Goal: Task Accomplishment & Management: Complete application form

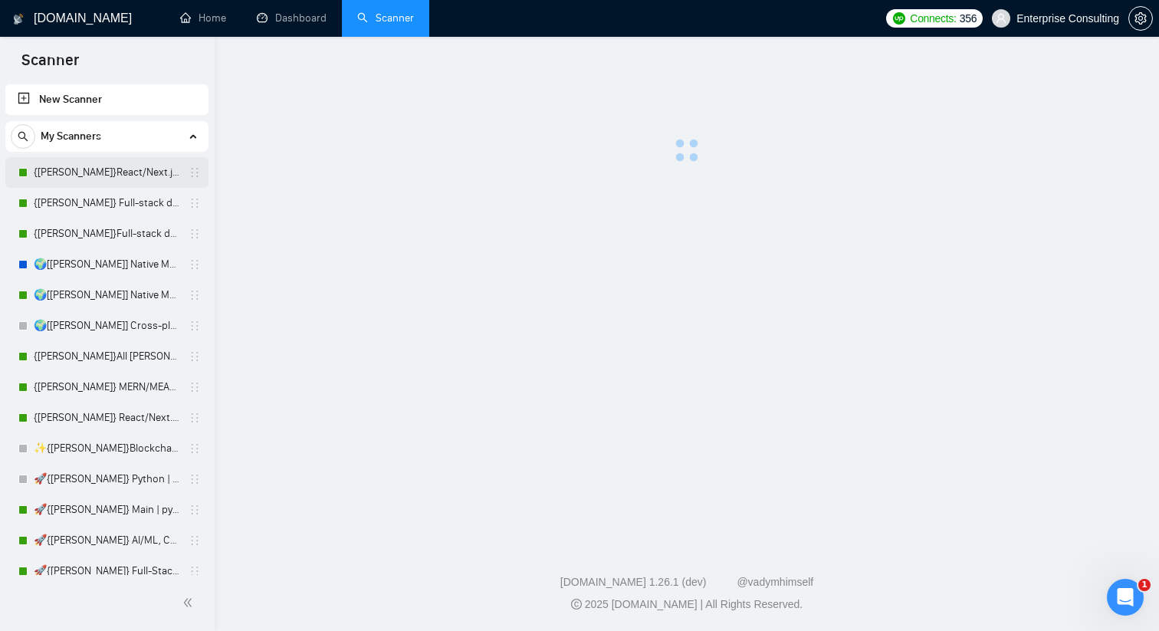
click at [101, 175] on link "{[PERSON_NAME]}React/Next.js/Node.js (Long-term, All Niches)" at bounding box center [107, 172] width 146 height 31
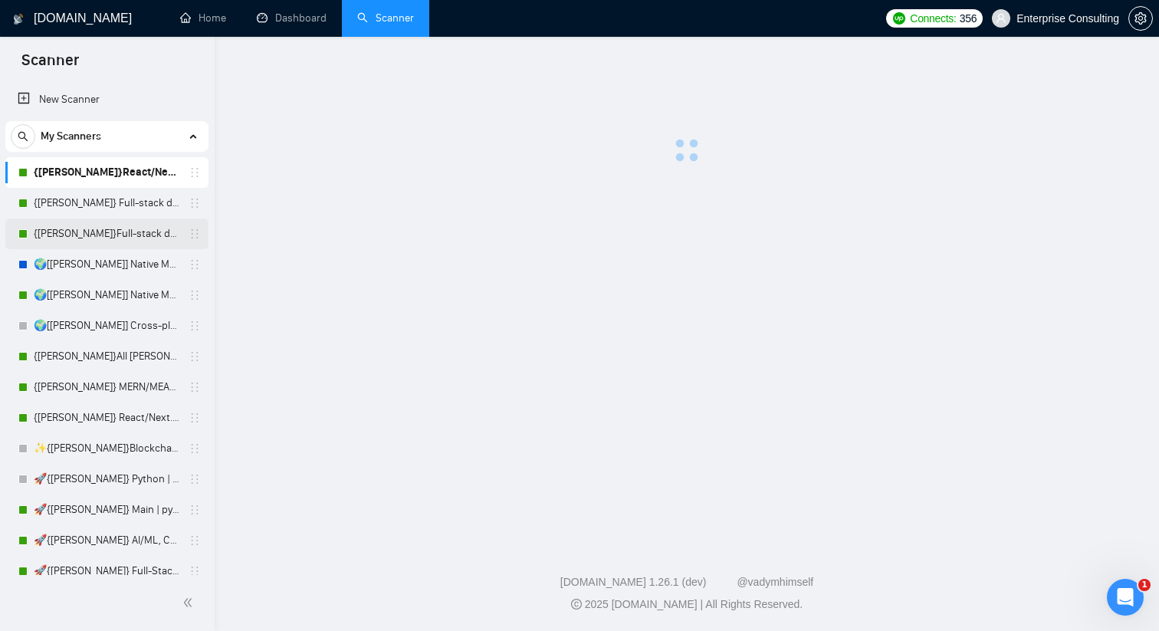
click at [107, 218] on link "{[PERSON_NAME]}Full-stack devs WW (<1 month) - pain point" at bounding box center [107, 233] width 146 height 31
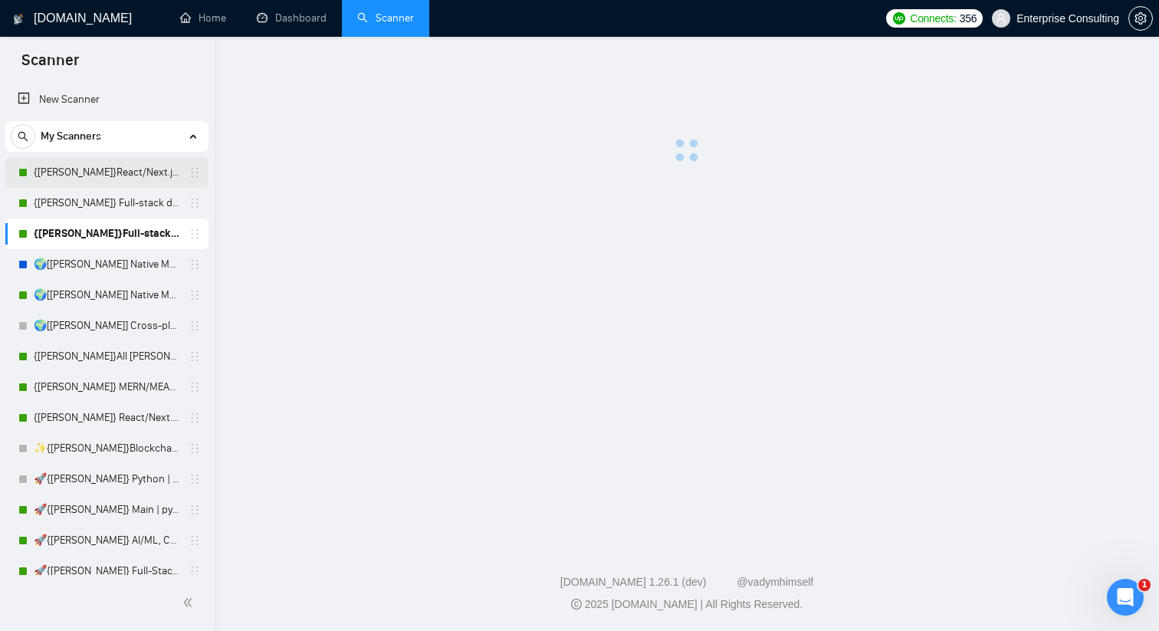
click at [76, 163] on link "{[PERSON_NAME]}React/Next.js/Node.js (Long-term, All Niches)" at bounding box center [107, 172] width 146 height 31
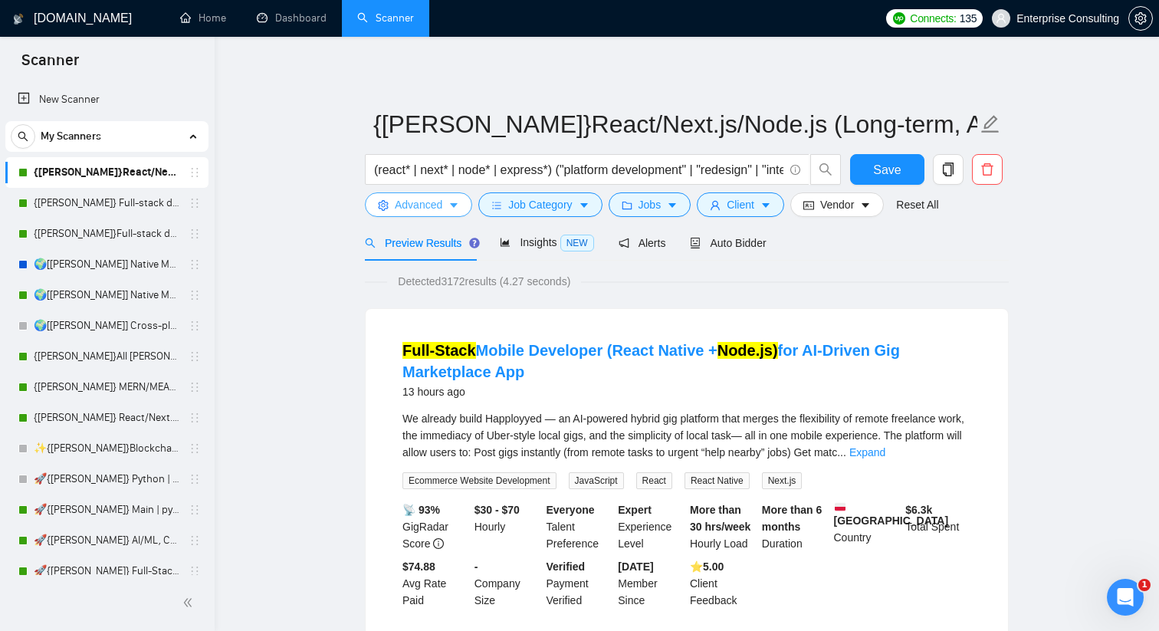
click at [456, 208] on icon "caret-down" at bounding box center [453, 205] width 11 height 11
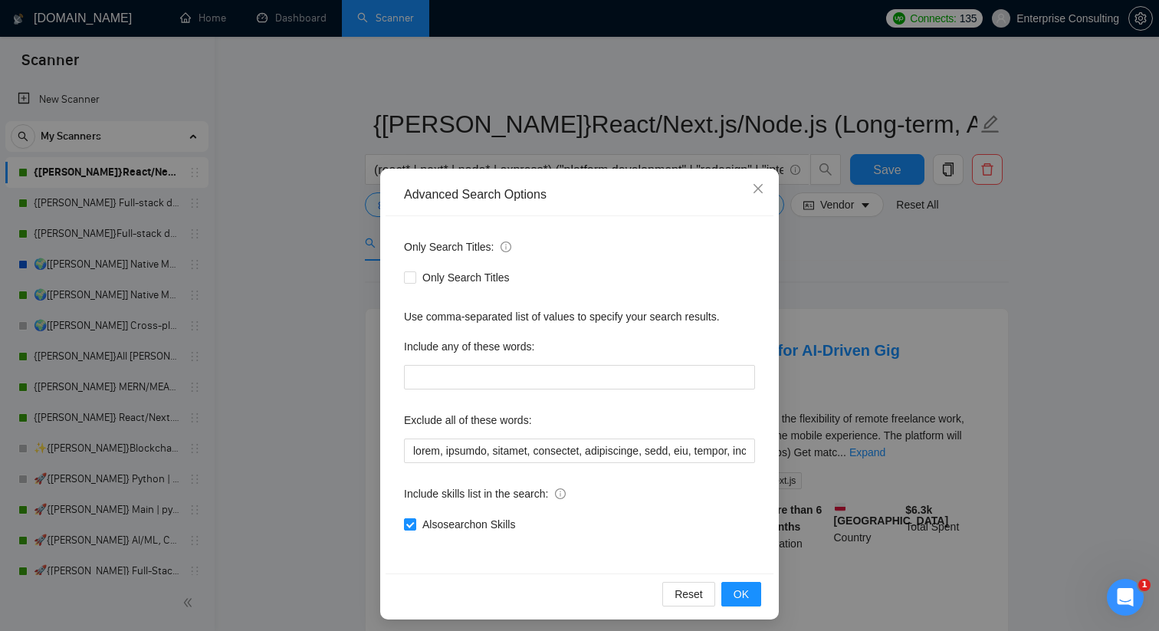
scroll to position [7, 0]
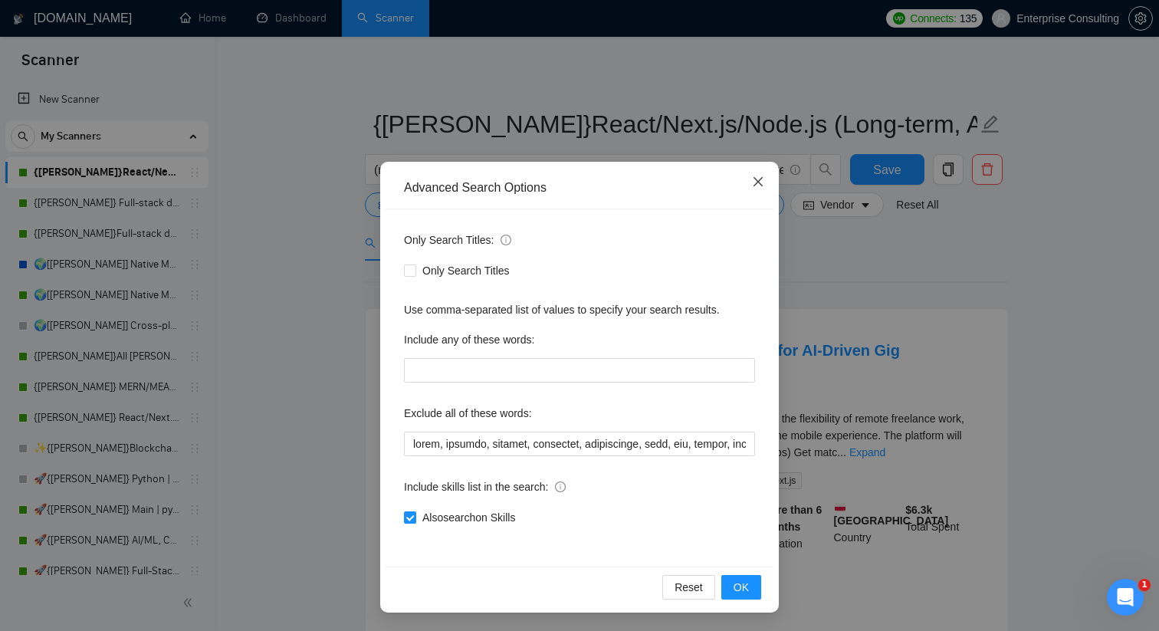
click at [763, 189] on span "Close" at bounding box center [757, 182] width 41 height 41
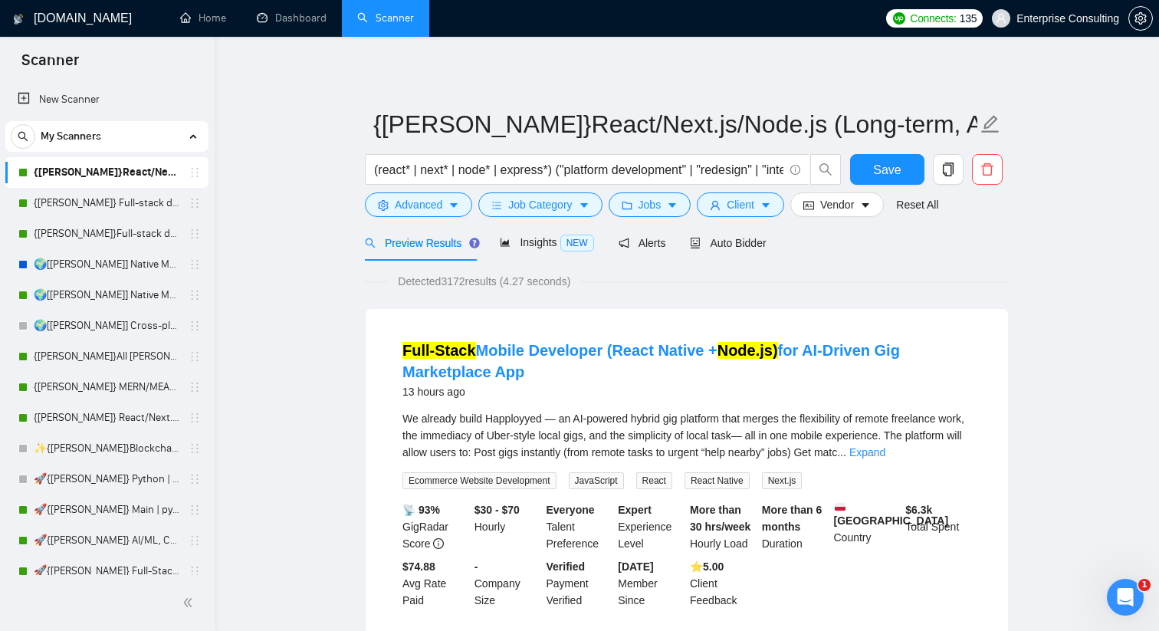
scroll to position [0, 0]
click at [512, 206] on span "Job Category" at bounding box center [540, 204] width 64 height 17
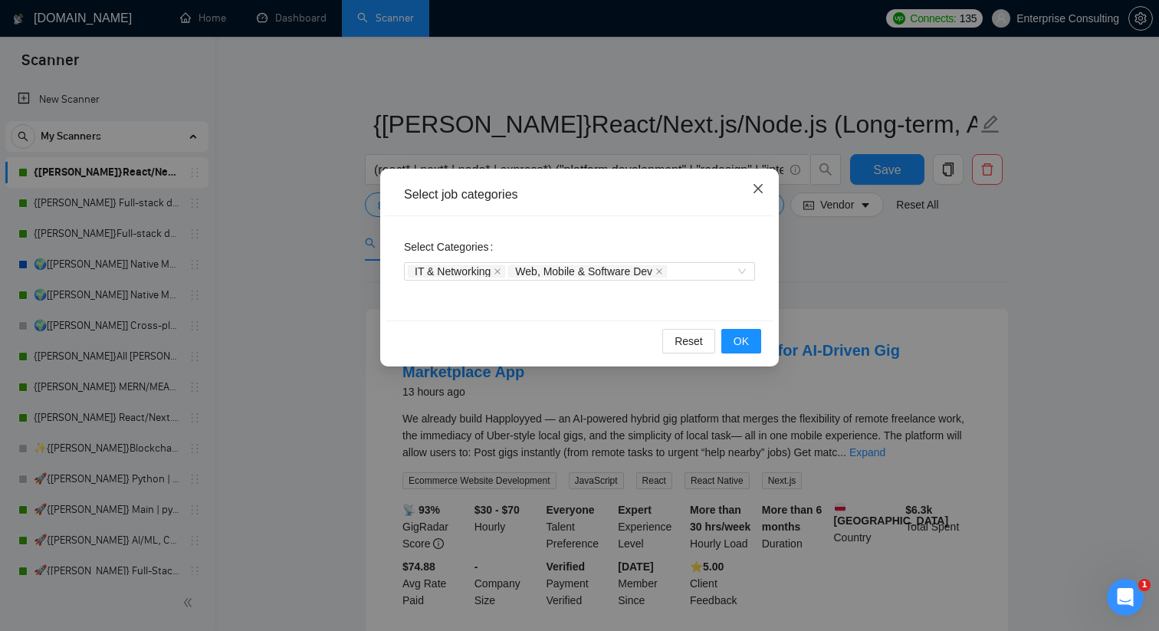
click at [757, 178] on span "Close" at bounding box center [757, 189] width 41 height 41
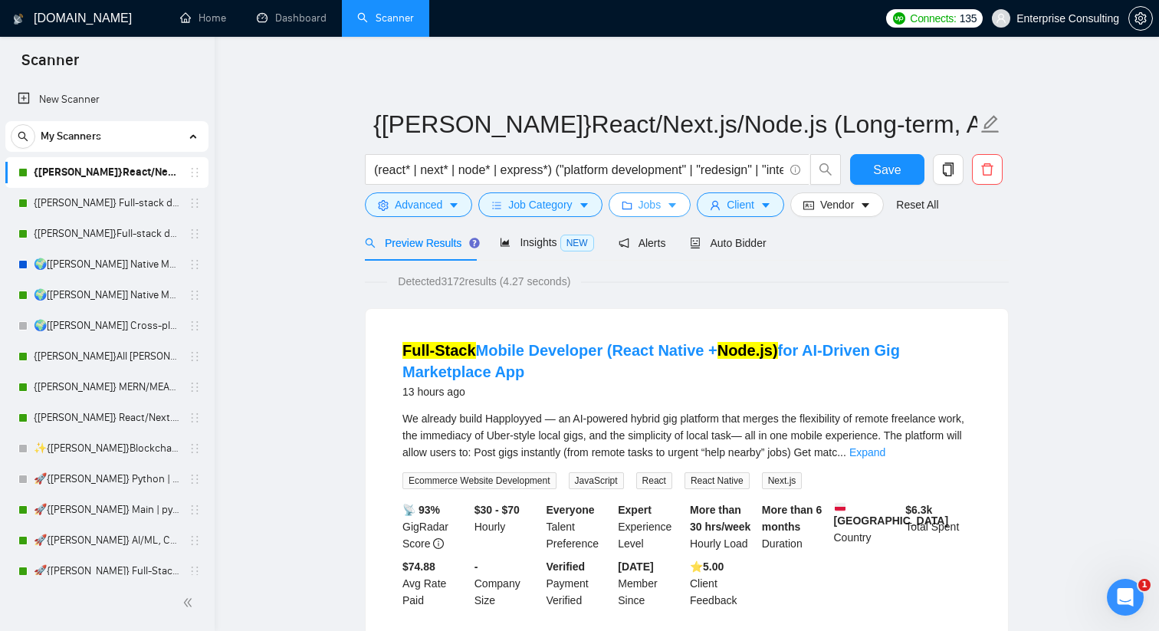
click at [661, 205] on span "Jobs" at bounding box center [650, 204] width 23 height 17
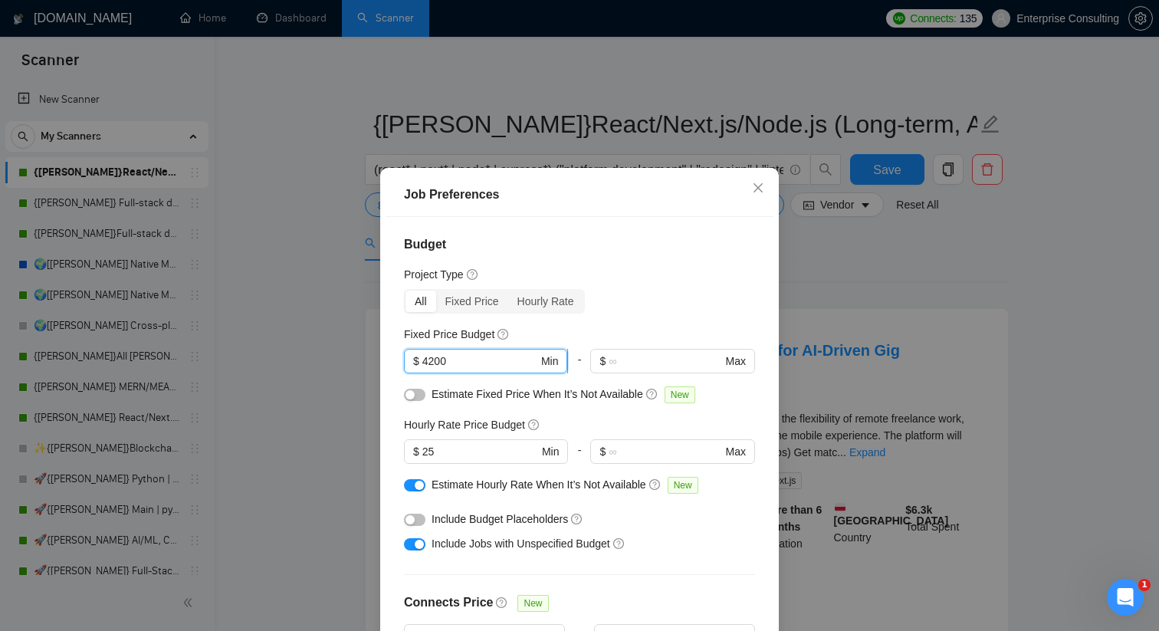
click at [441, 362] on input "4200" at bounding box center [480, 361] width 116 height 17
type input "2"
type input "15000"
click at [605, 315] on div "Budget Project Type All Fixed Price Hourly Rate Fixed Price Budget 15000 $ 1500…" at bounding box center [580, 438] width 388 height 442
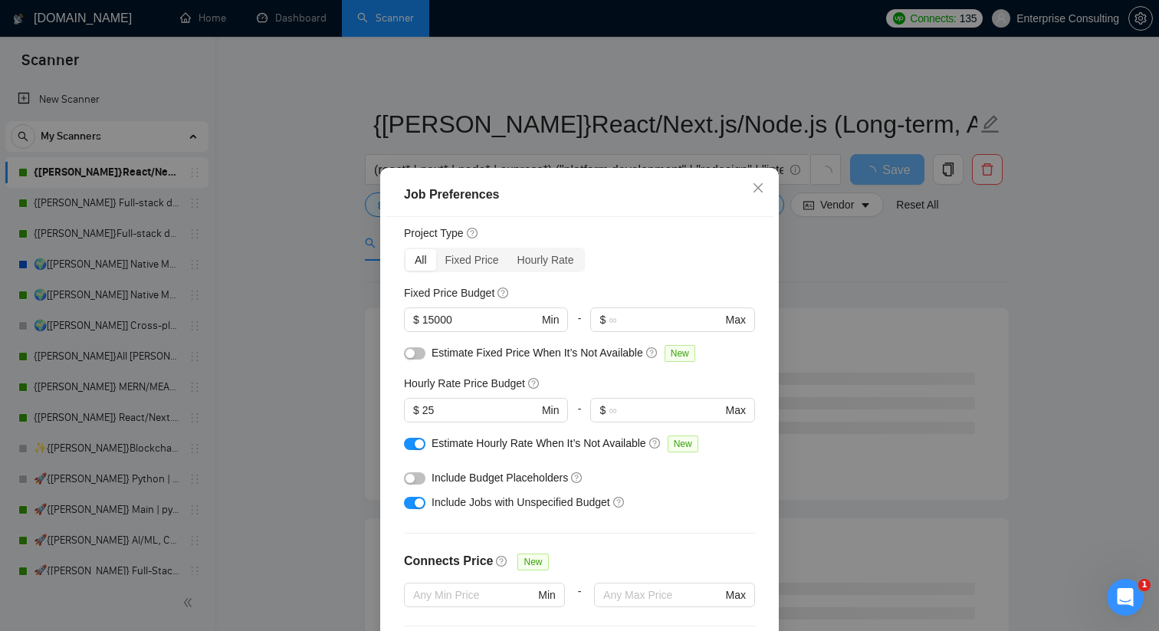
scroll to position [61, 0]
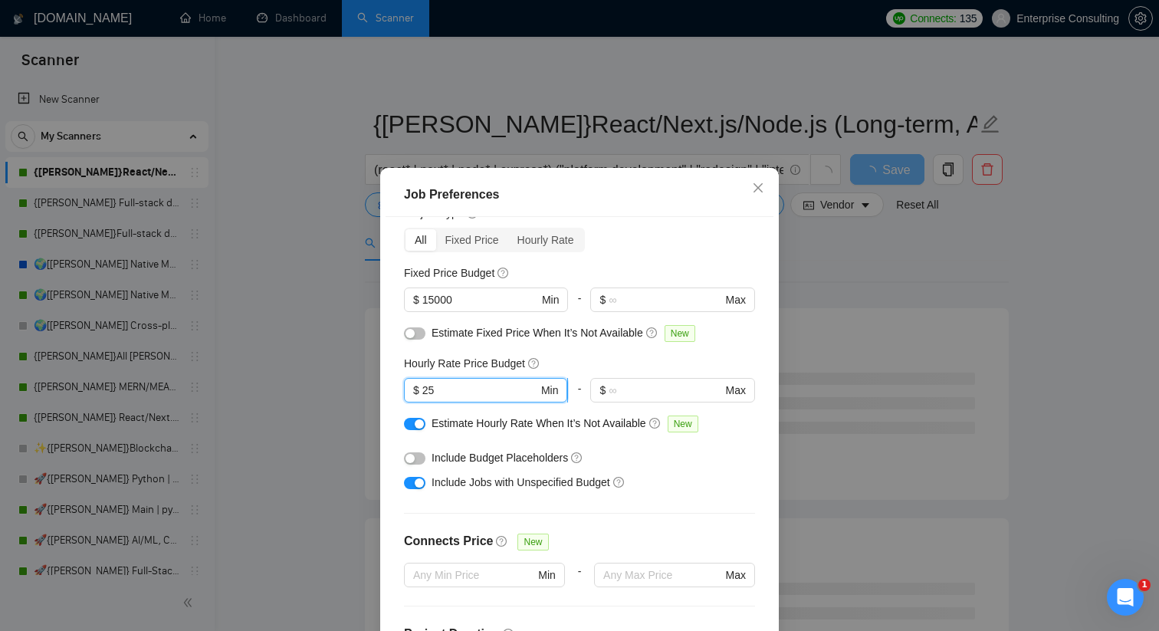
click at [432, 392] on input "25" at bounding box center [480, 390] width 116 height 17
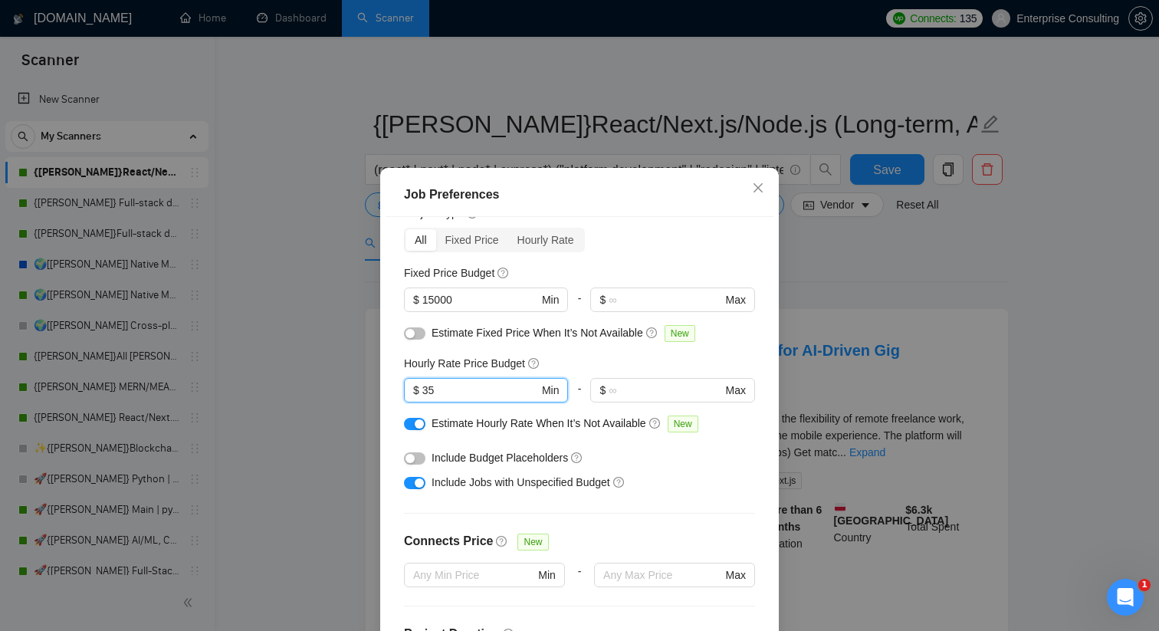
type input "35"
click at [393, 393] on div "Budget Project Type All Fixed Price Hourly Rate Fixed Price Budget $ 15000 Min …" at bounding box center [580, 438] width 388 height 442
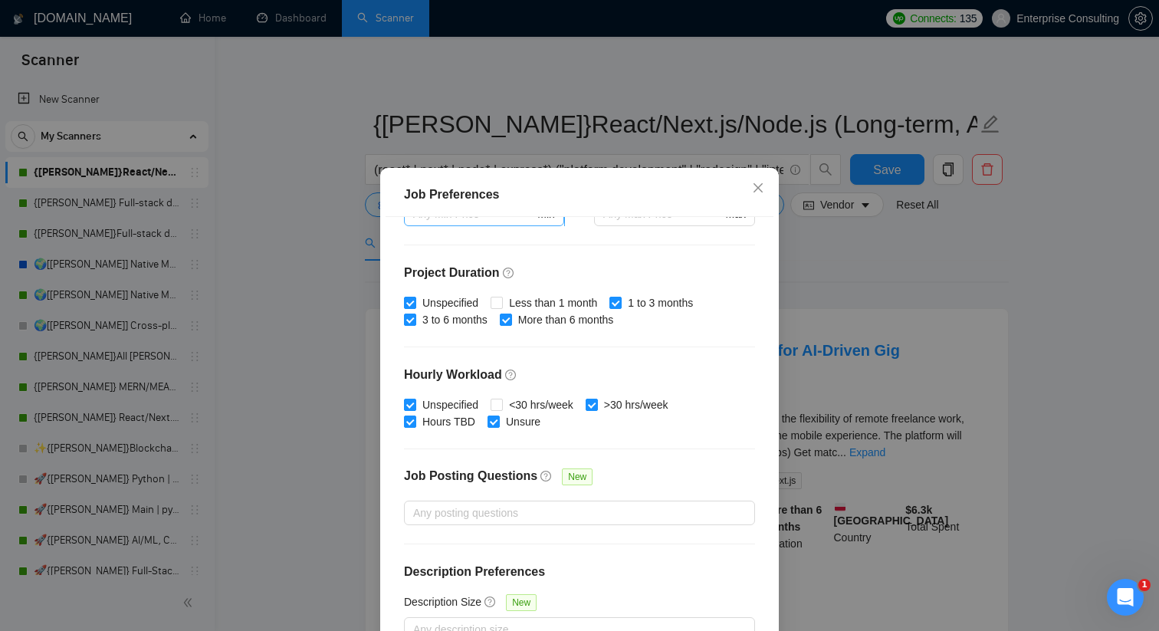
scroll to position [95, 0]
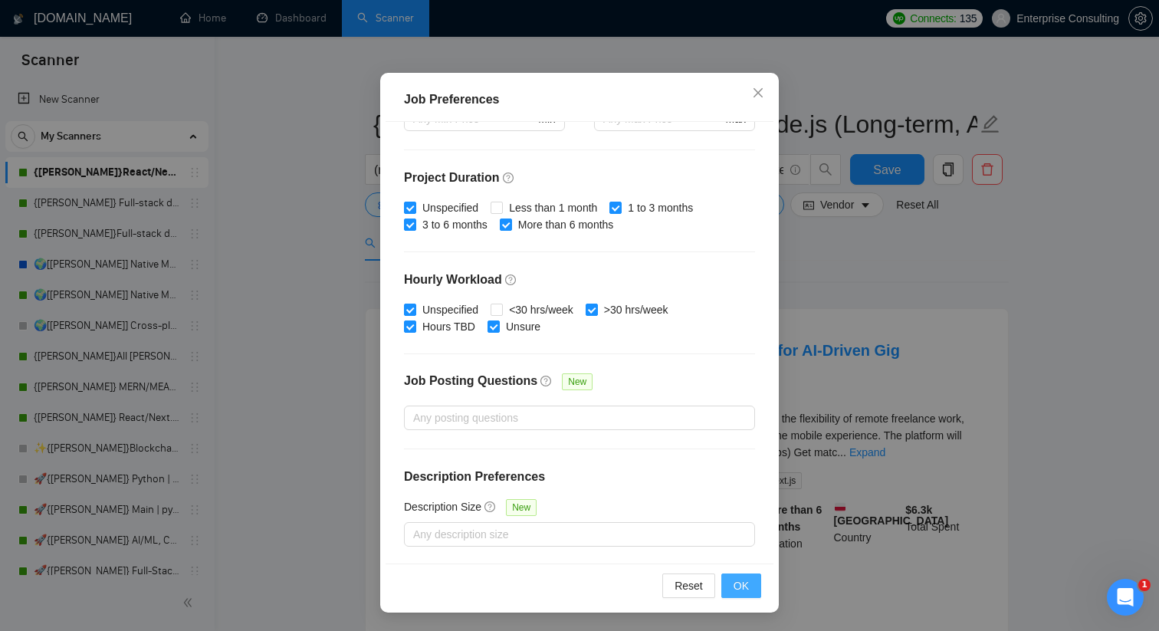
click at [749, 588] on button "OK" at bounding box center [741, 585] width 40 height 25
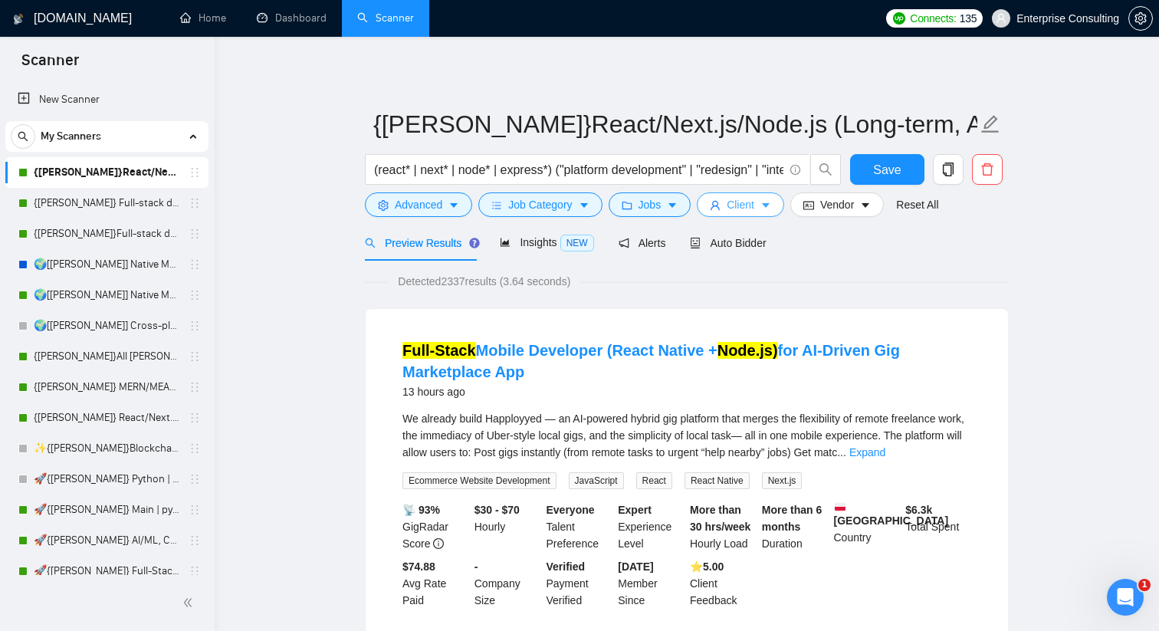
click at [769, 208] on icon "caret-down" at bounding box center [765, 205] width 11 height 11
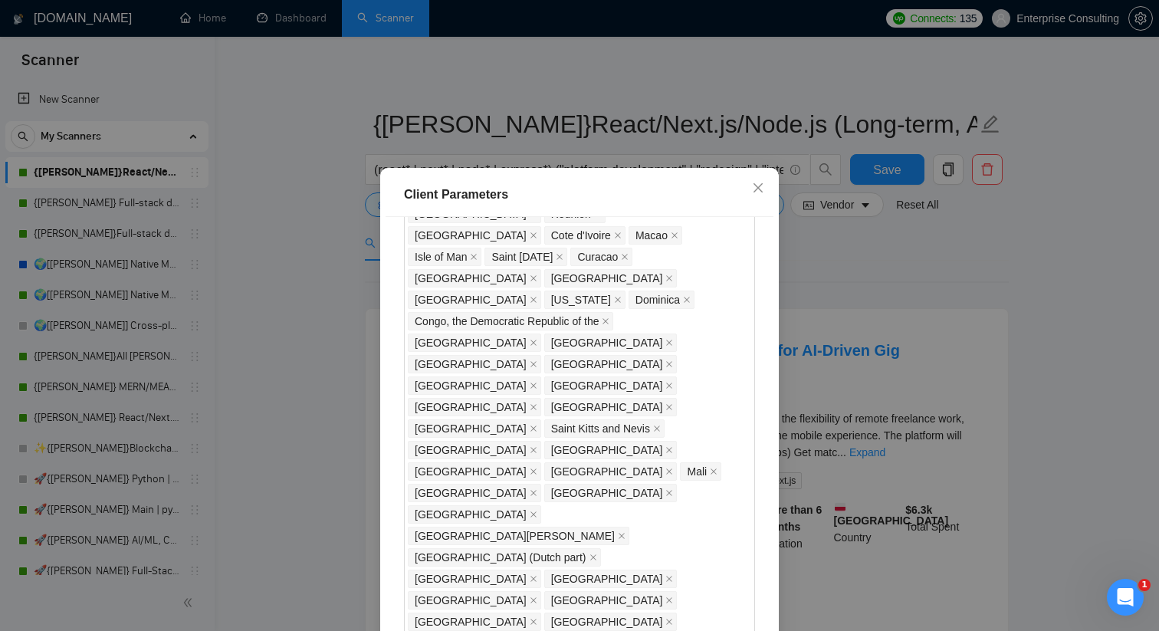
scroll to position [855, 0]
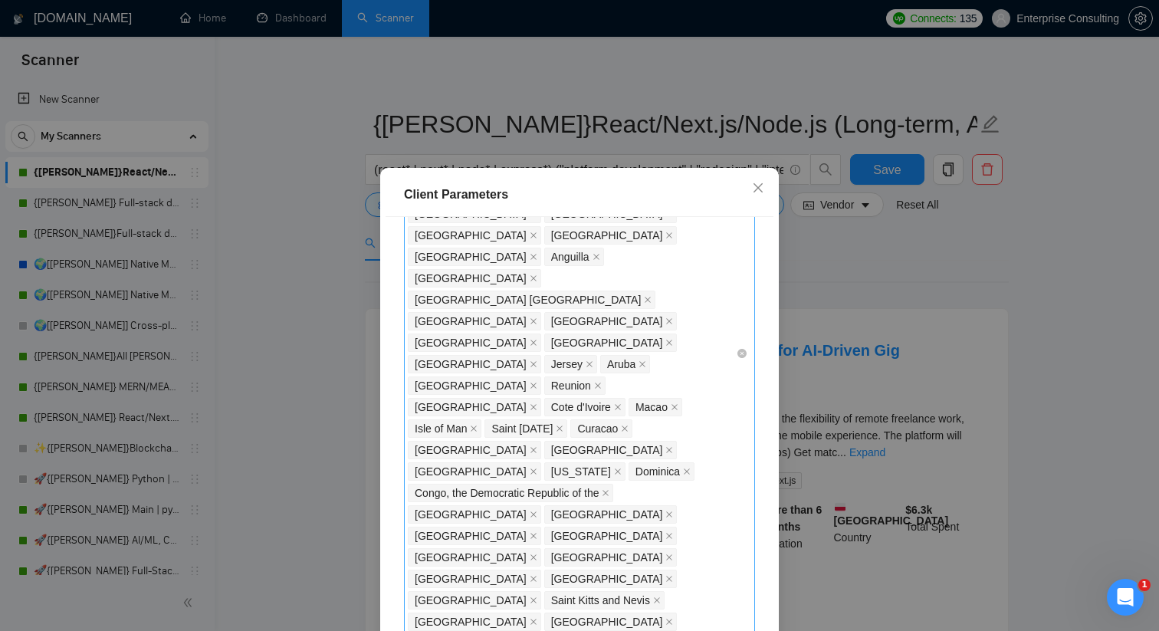
click at [603, 448] on div "[GEOGRAPHIC_DATA] [GEOGRAPHIC_DATA] [GEOGRAPHIC_DATA] [GEOGRAPHIC_DATA] [GEOGRA…" at bounding box center [572, 353] width 328 height 1717
click at [724, 266] on div "[GEOGRAPHIC_DATA] [GEOGRAPHIC_DATA] [GEOGRAPHIC_DATA] [GEOGRAPHIC_DATA] [GEOGRA…" at bounding box center [572, 353] width 328 height 1717
click at [753, 189] on icon "close" at bounding box center [758, 188] width 12 height 12
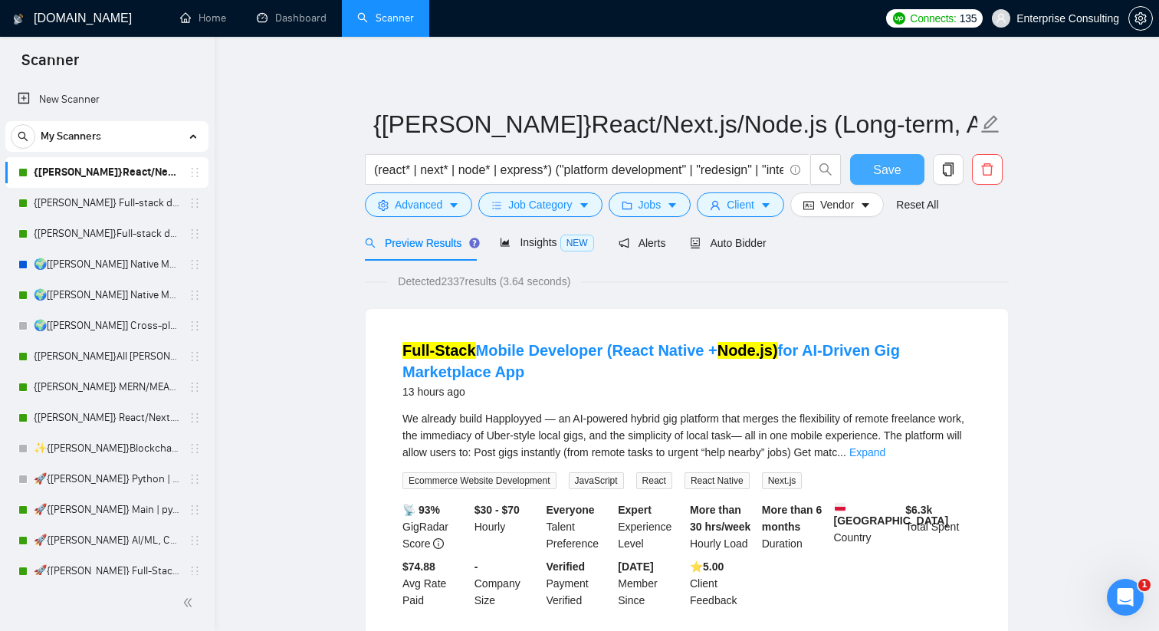
click at [905, 169] on button "Save" at bounding box center [887, 169] width 74 height 31
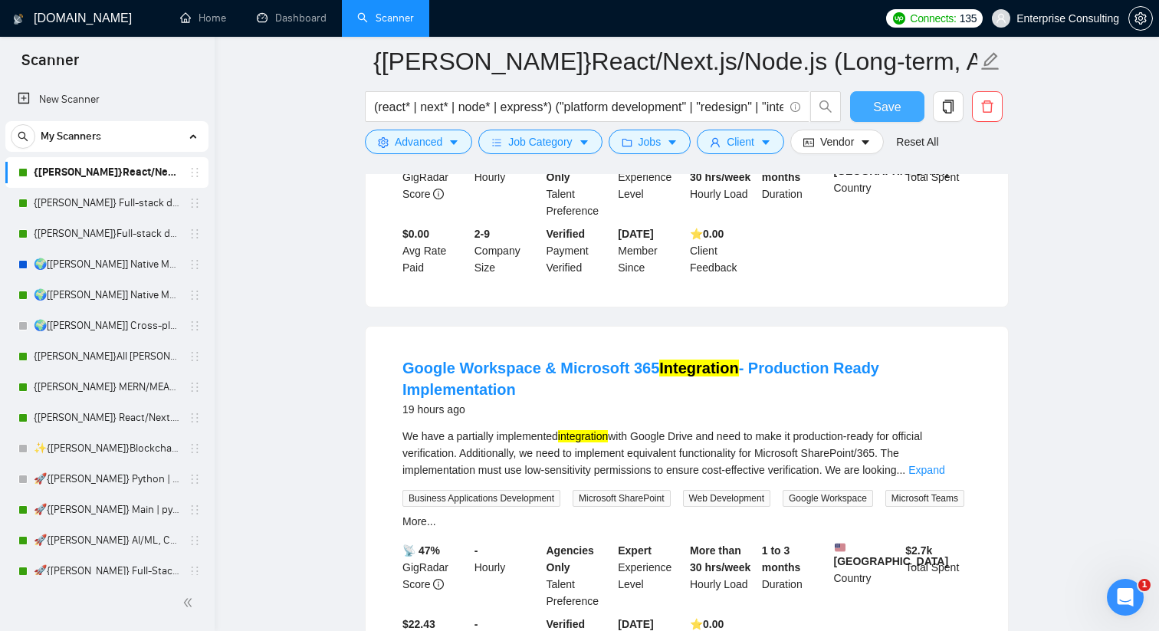
scroll to position [402, 0]
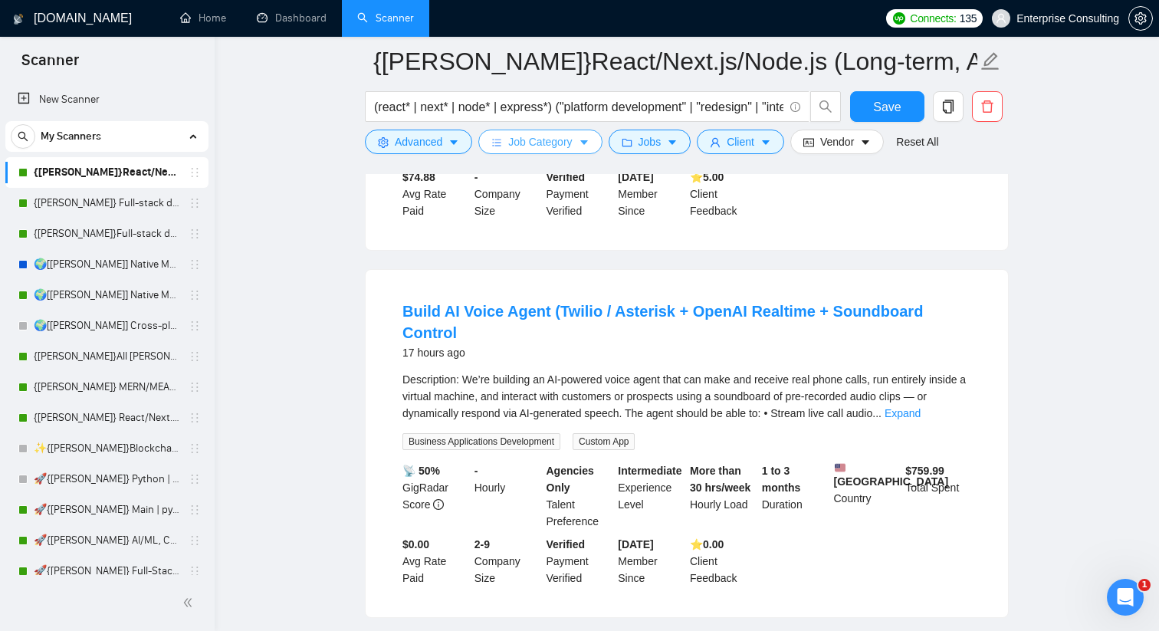
click at [581, 144] on button "Job Category" at bounding box center [539, 142] width 123 height 25
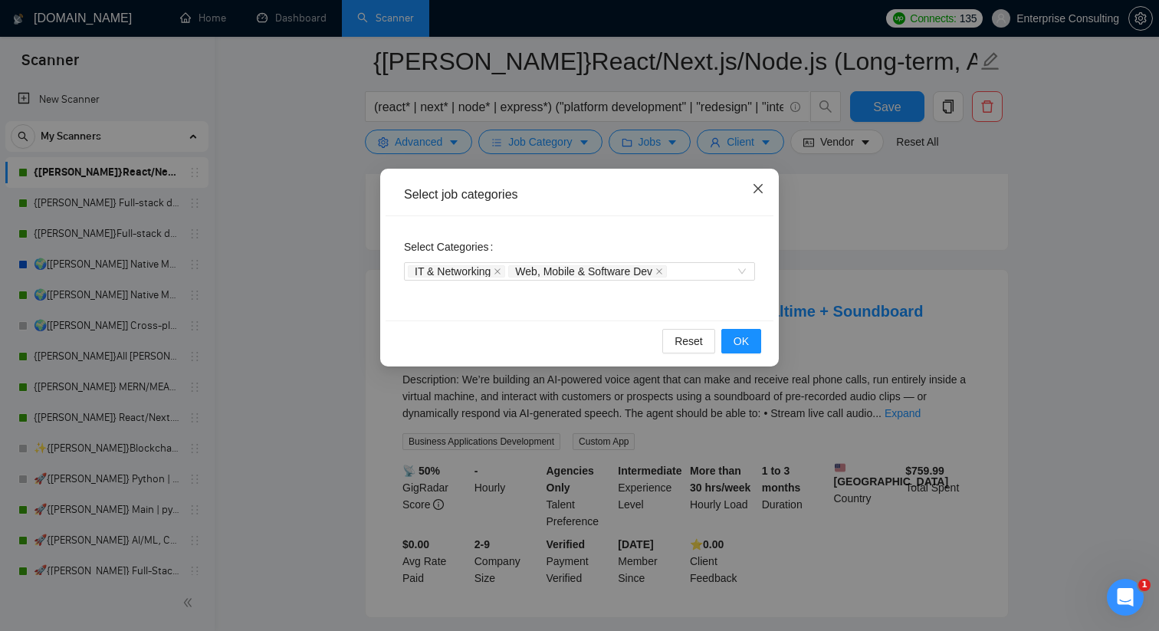
click at [755, 186] on icon "close" at bounding box center [758, 188] width 9 height 9
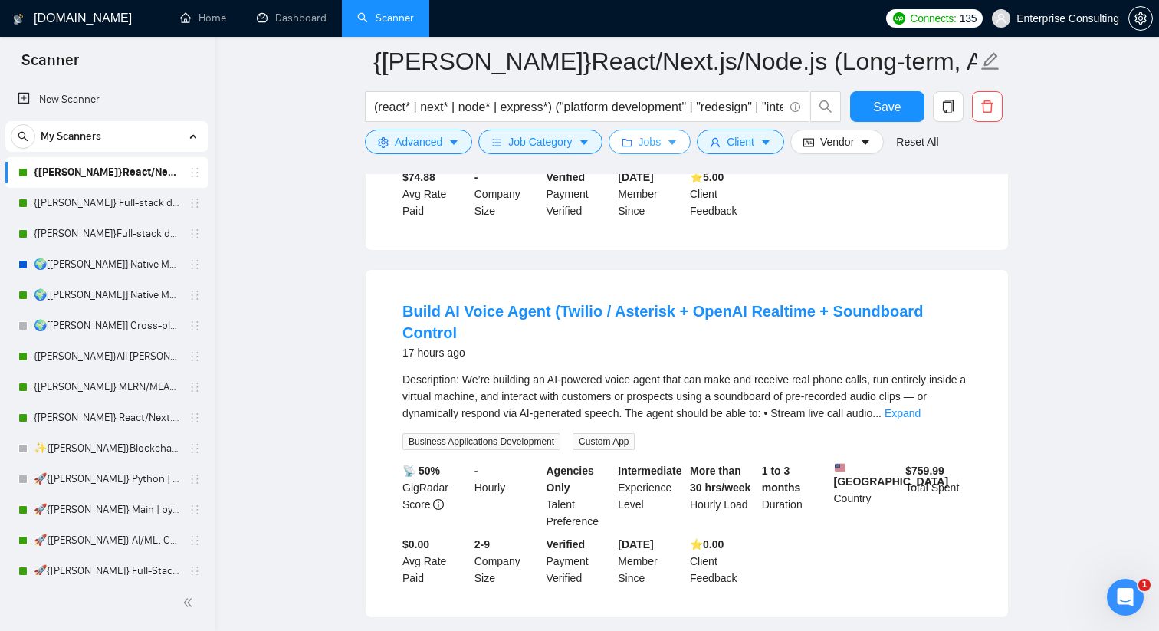
click at [668, 136] on button "Jobs" at bounding box center [650, 142] width 83 height 25
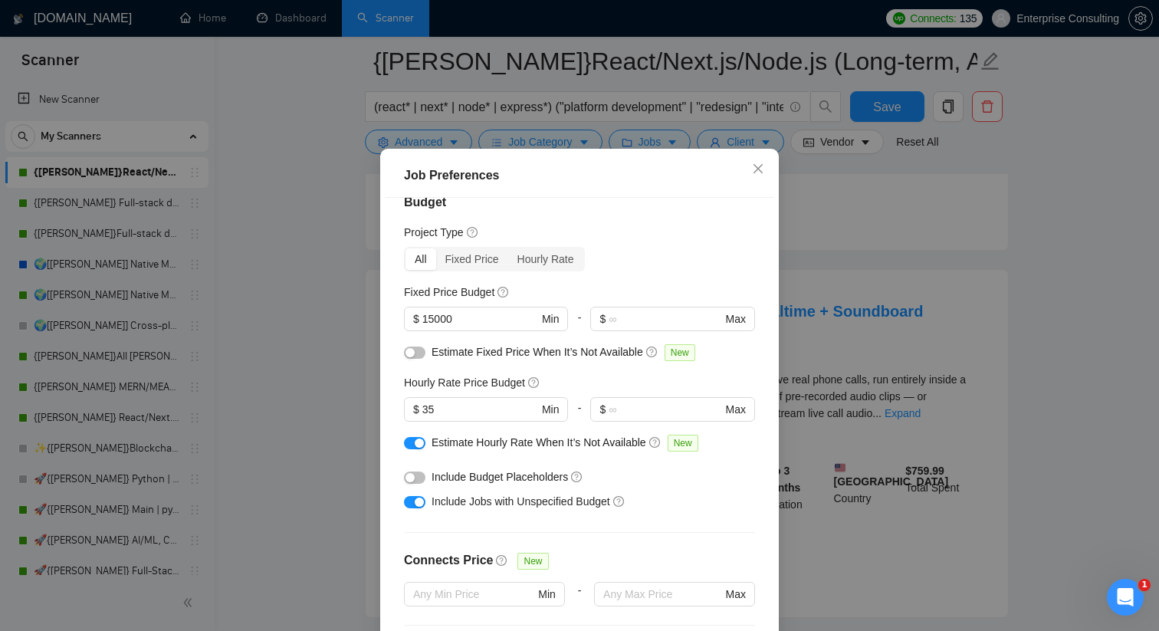
scroll to position [0, 0]
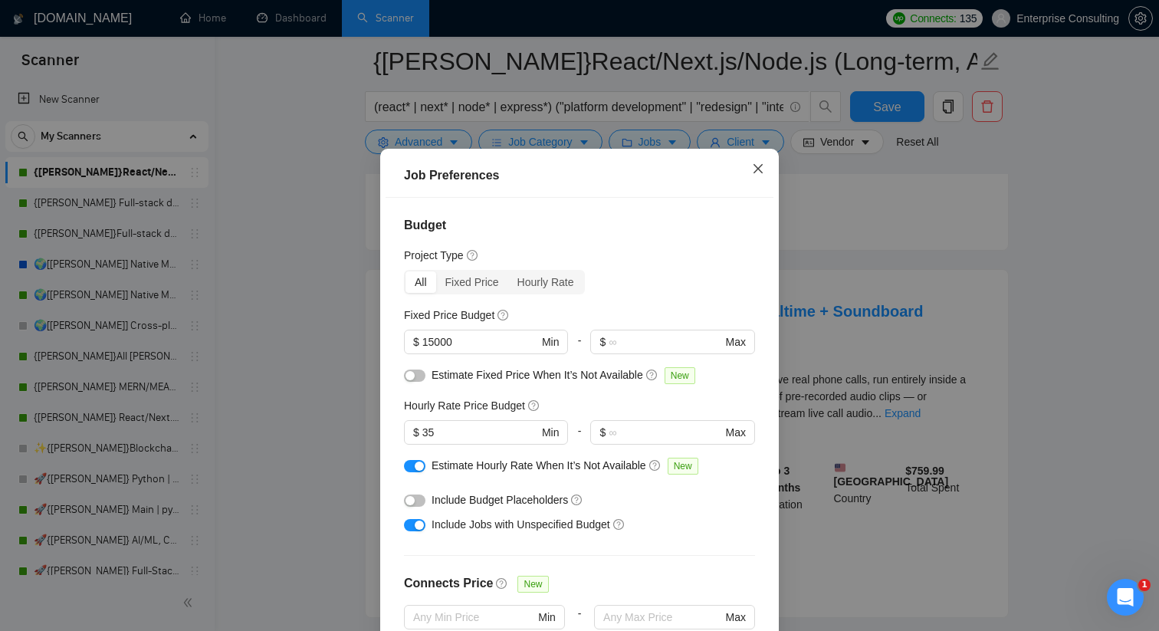
click at [759, 173] on icon "close" at bounding box center [758, 168] width 9 height 9
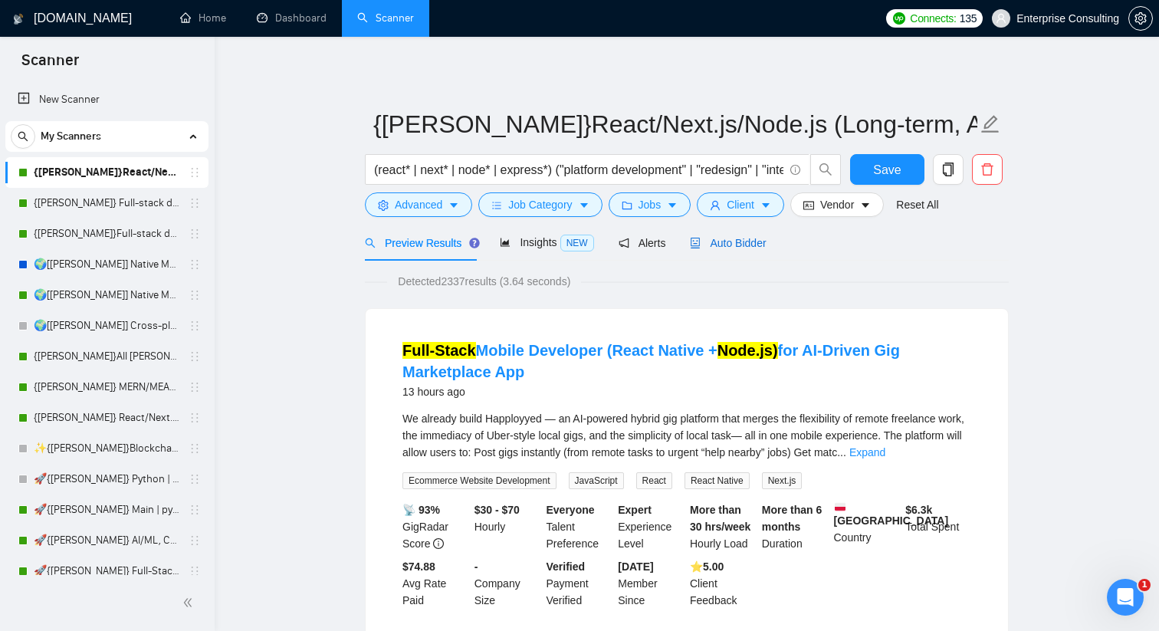
click at [741, 240] on span "Auto Bidder" at bounding box center [728, 243] width 76 height 12
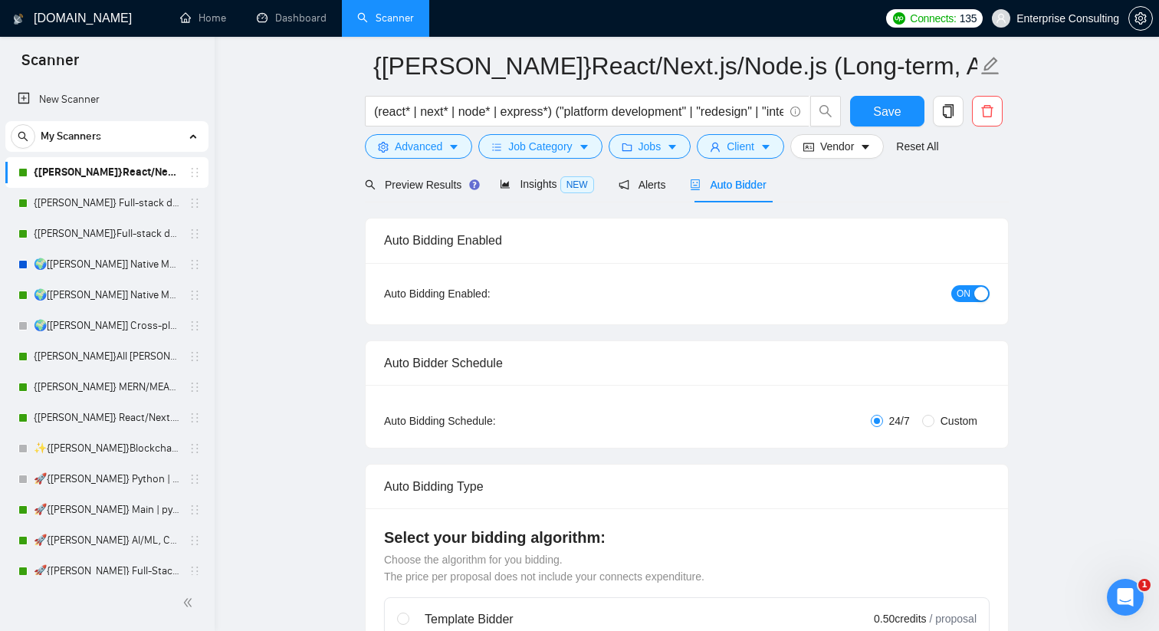
scroll to position [61, 0]
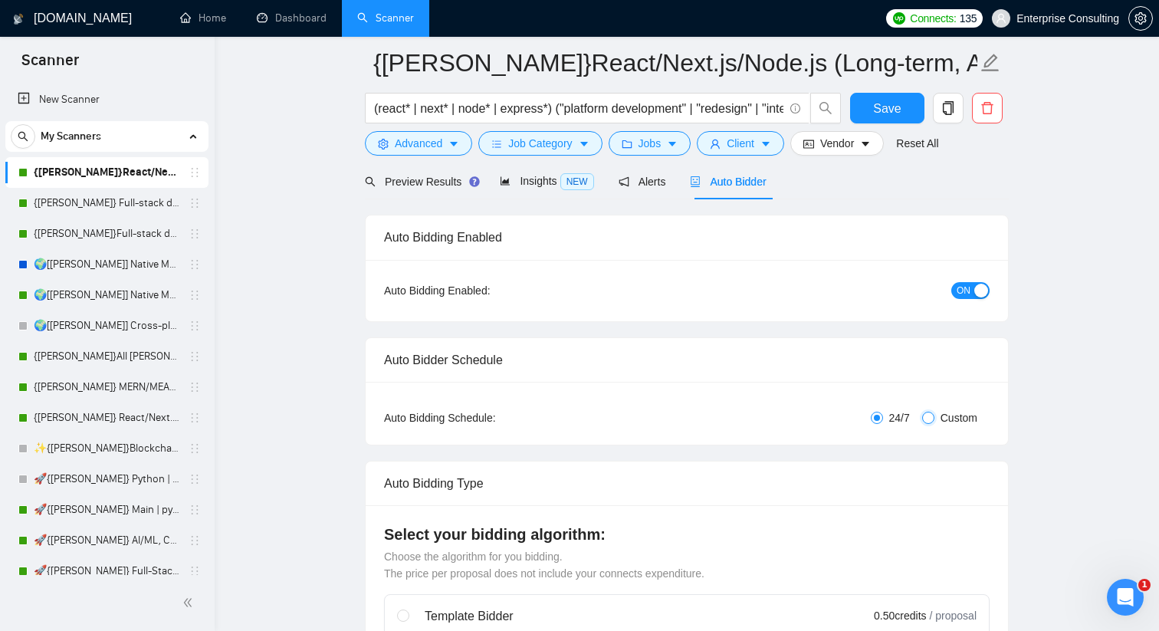
click at [928, 416] on input "Custom" at bounding box center [928, 418] width 12 height 12
radio input "true"
radio input "false"
checkbox input "true"
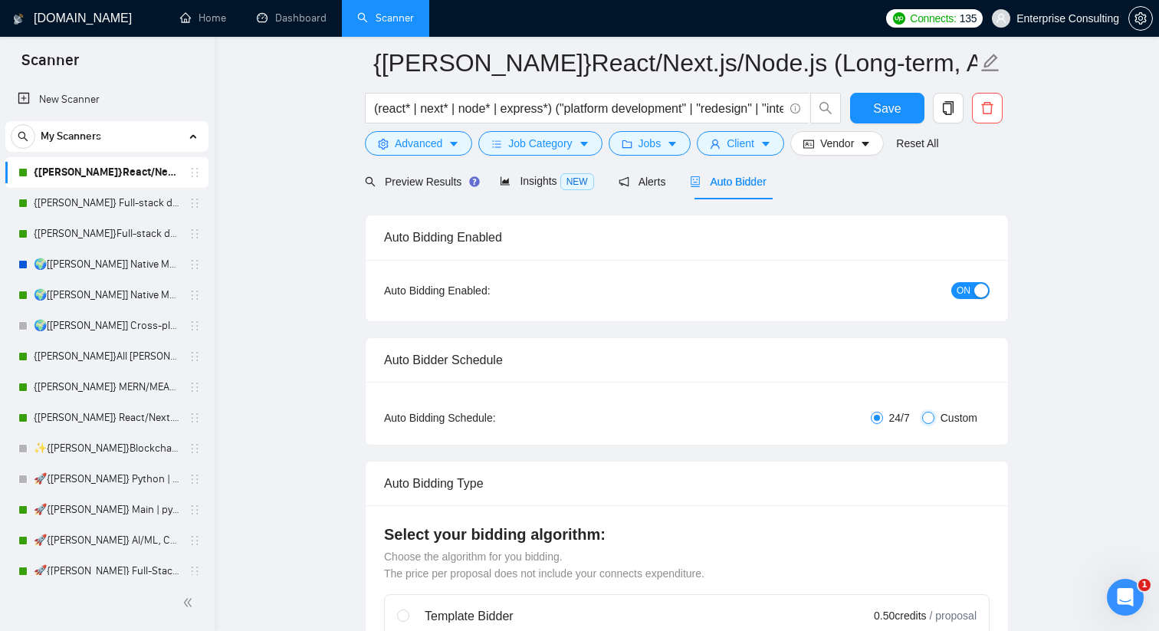
checkbox input "true"
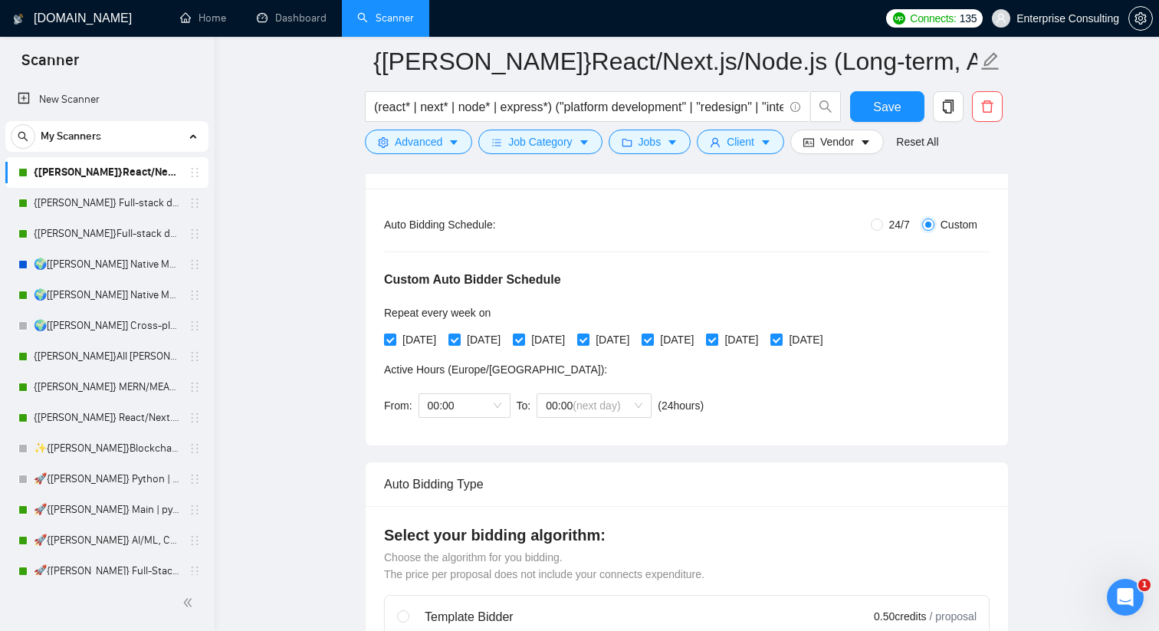
scroll to position [268, 0]
click at [588, 340] on input "[DATE]" at bounding box center [582, 337] width 11 height 11
click at [588, 339] on input "[DATE]" at bounding box center [582, 337] width 11 height 11
checkbox input "true"
click at [717, 340] on input "[DATE]" at bounding box center [711, 337] width 11 height 11
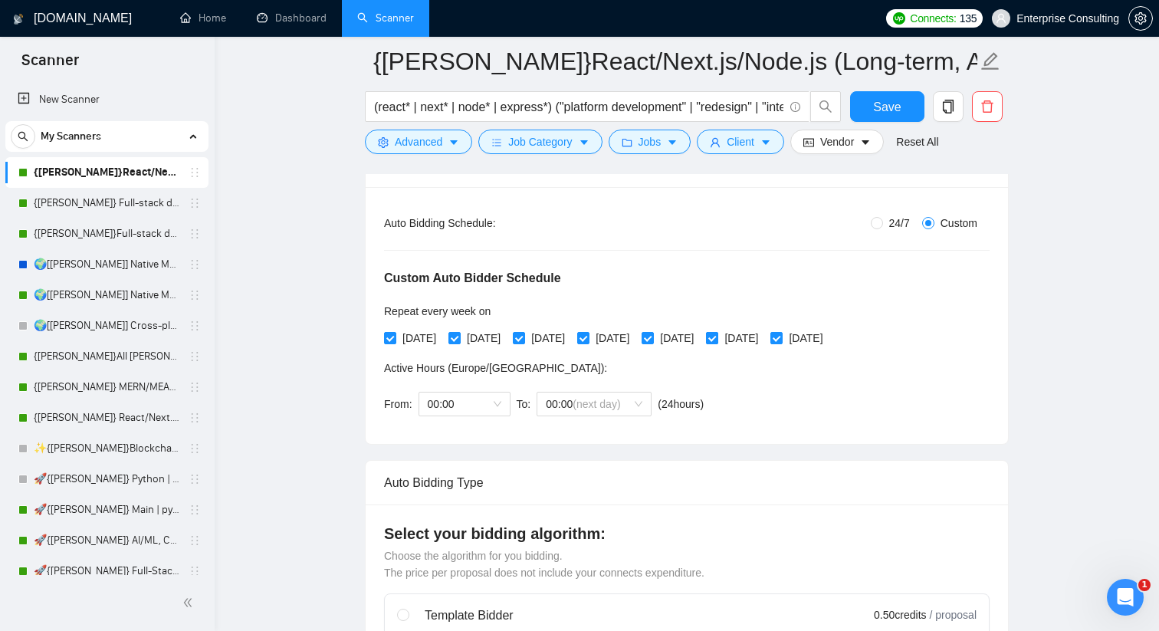
checkbox input "false"
click at [781, 340] on input "[DATE]" at bounding box center [775, 337] width 11 height 11
checkbox input "false"
click at [497, 405] on span "00:00" at bounding box center [465, 403] width 74 height 23
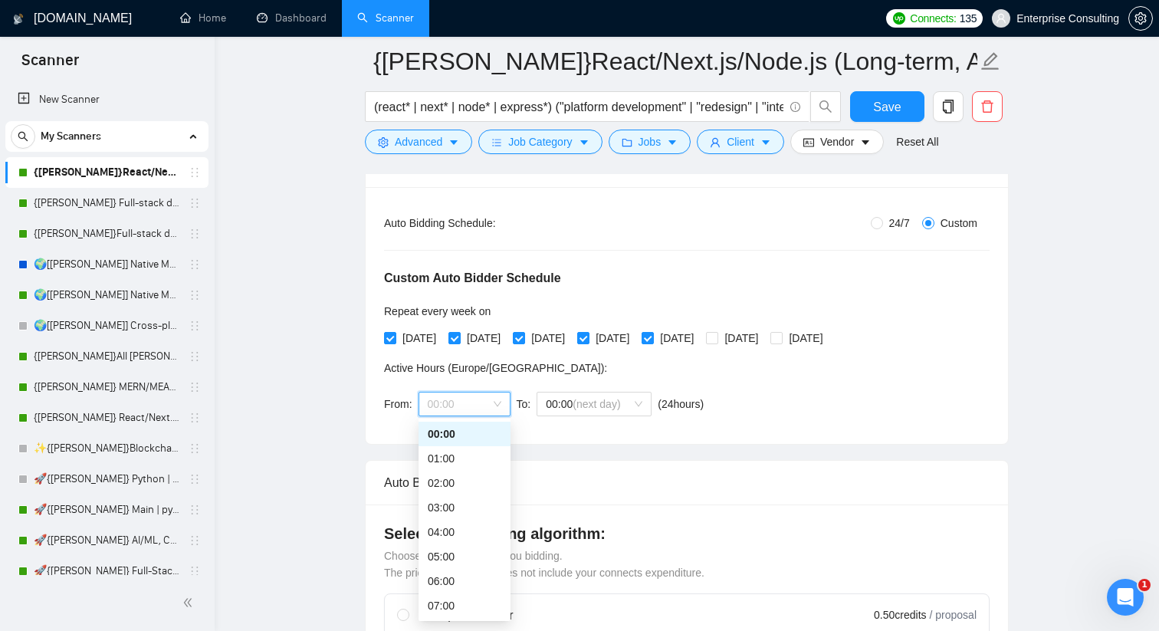
click at [470, 432] on div "00:00" at bounding box center [465, 433] width 74 height 17
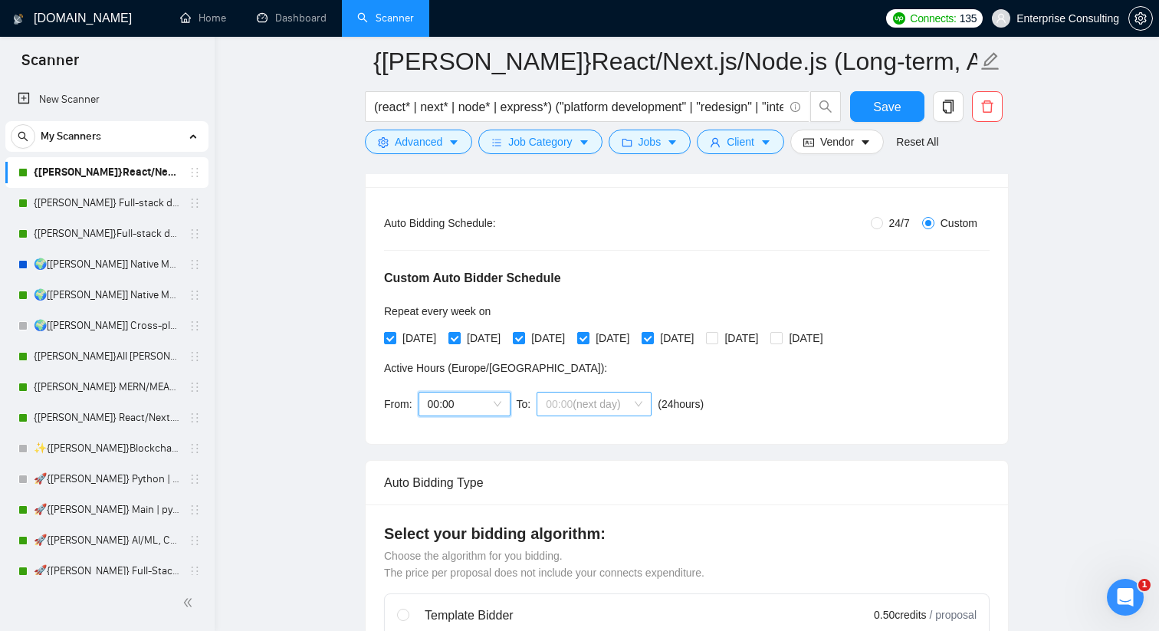
click at [646, 402] on div "00:00 (next day)" at bounding box center [594, 404] width 115 height 25
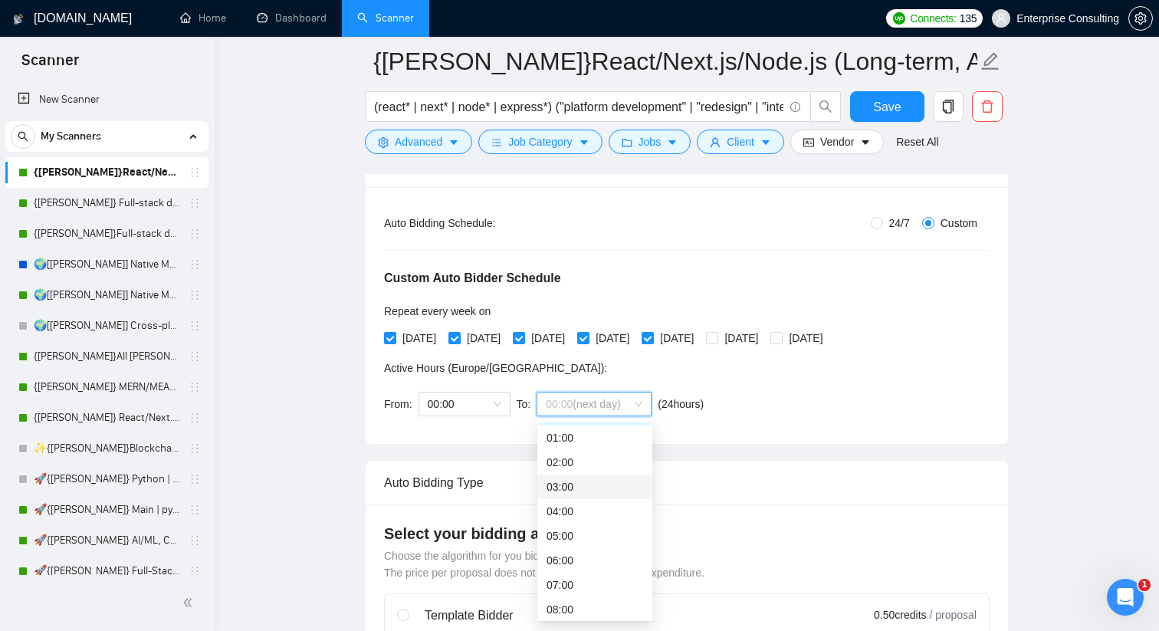
scroll to position [22, 0]
click at [501, 408] on div "00:00" at bounding box center [465, 404] width 92 height 25
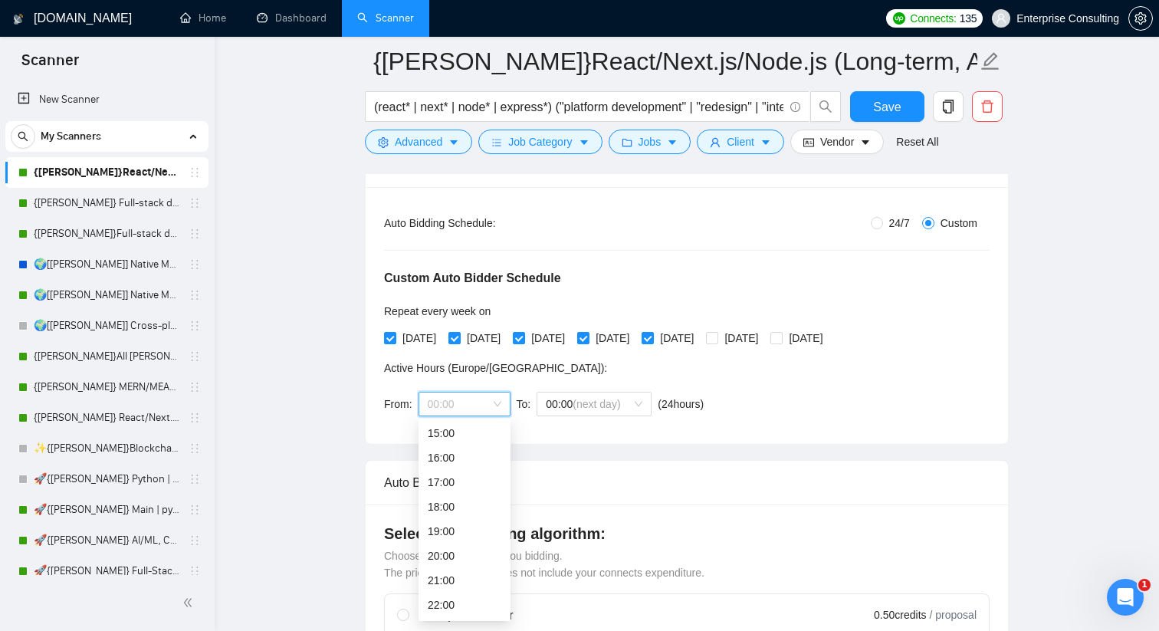
scroll to position [392, 0]
click at [461, 530] on div "20:00" at bounding box center [465, 532] width 74 height 17
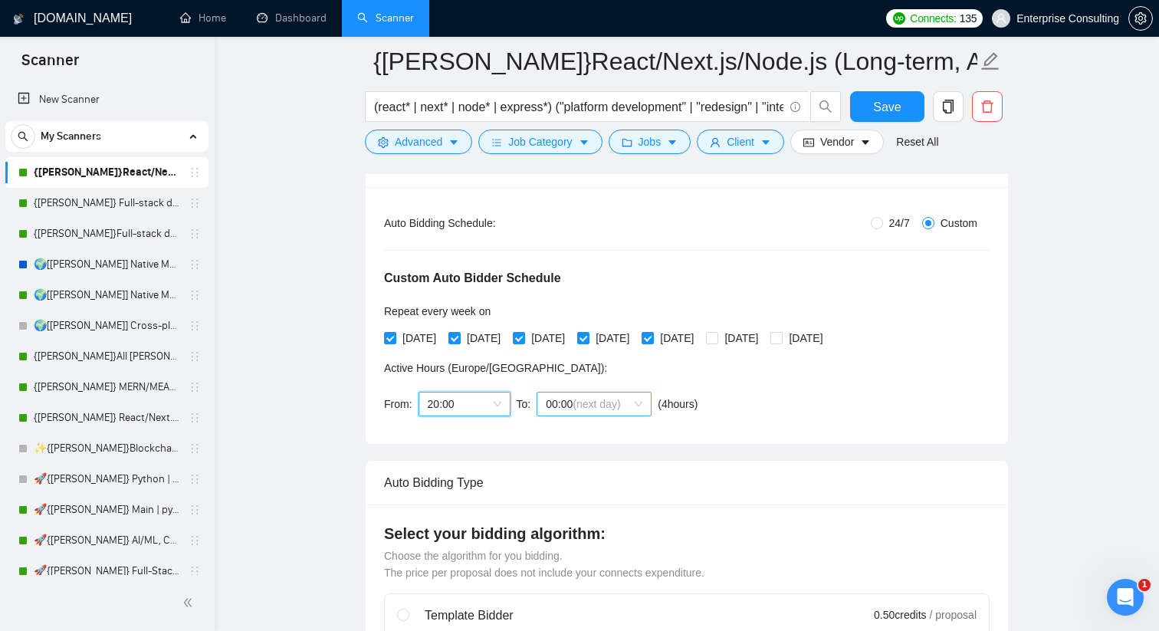
scroll to position [0, 0]
click at [634, 402] on span "00:00 (next day)" at bounding box center [594, 403] width 97 height 23
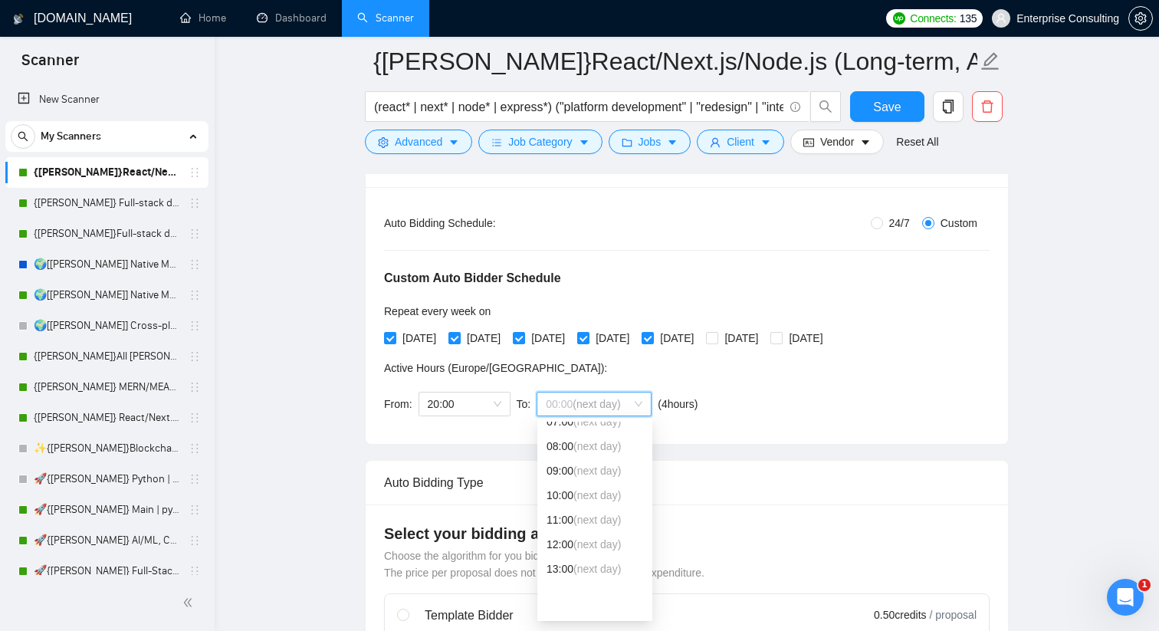
scroll to position [196, 0]
click at [602, 488] on span "(next day)" at bounding box center [597, 483] width 48 height 12
click at [706, 426] on div "Auto Bidding Type: Automated (recommended) Semi-automated Auto Bidding Schedule…" at bounding box center [687, 315] width 642 height 257
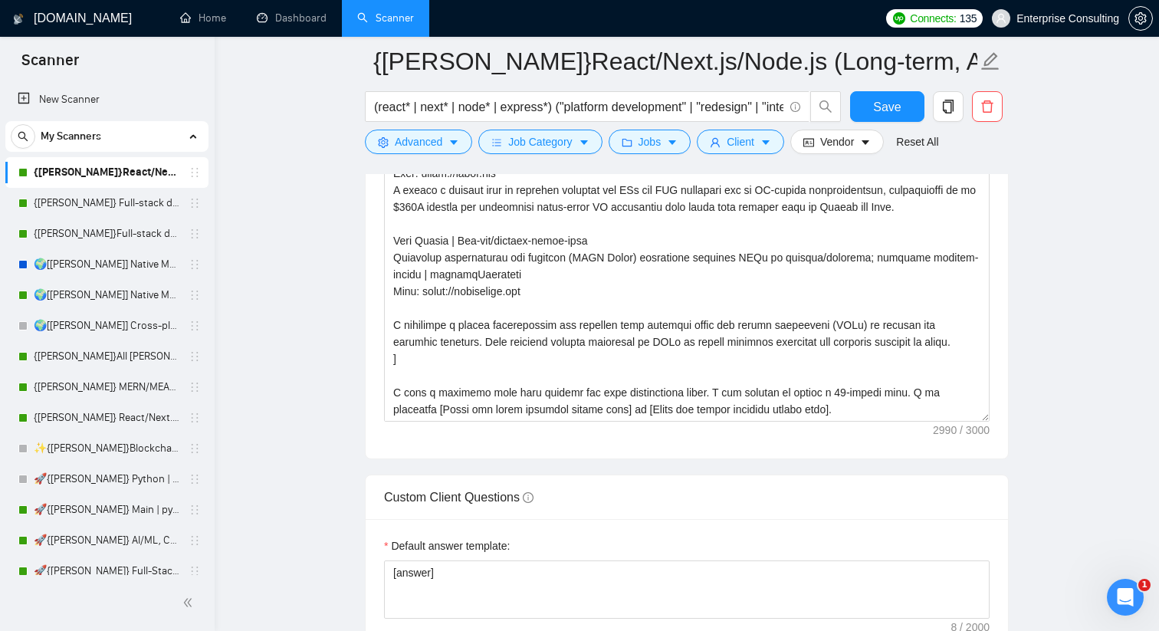
scroll to position [2102, 0]
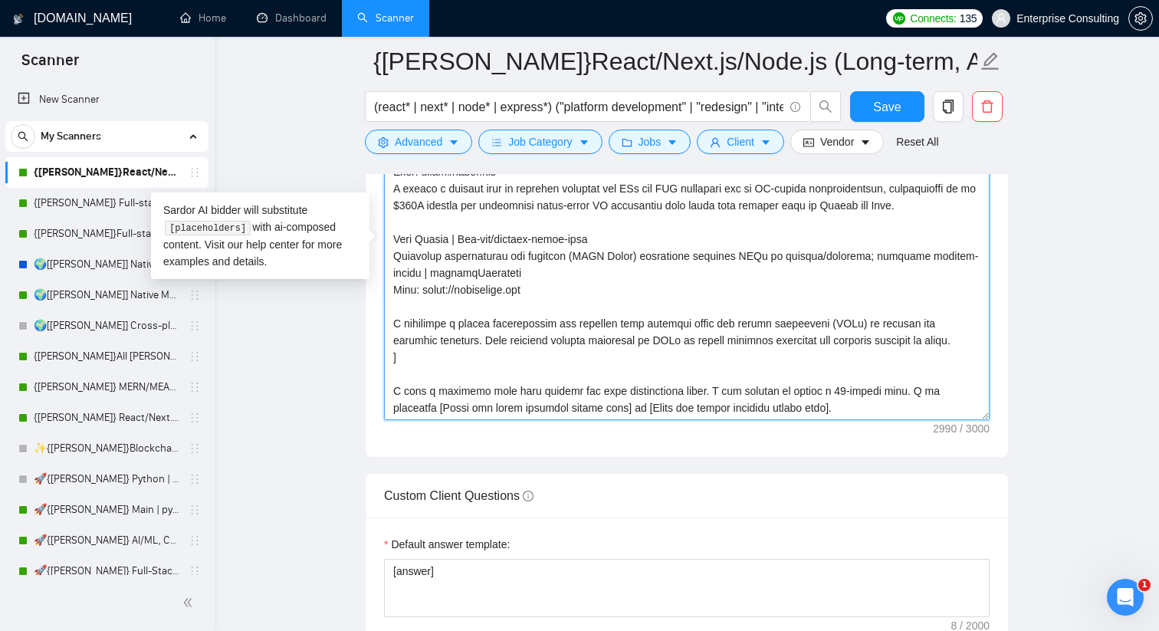
drag, startPoint x: 899, startPoint y: 388, endPoint x: 962, endPoint y: 388, distance: 62.9
click at [962, 388] on textarea "Cover letter template:" at bounding box center [687, 247] width 606 height 345
click at [740, 409] on textarea "Cover letter template:" at bounding box center [687, 247] width 606 height 345
click at [392, 391] on textarea "Cover letter template:" at bounding box center [687, 247] width 606 height 345
click at [401, 389] on textarea "Cover letter template:" at bounding box center [687, 247] width 606 height 345
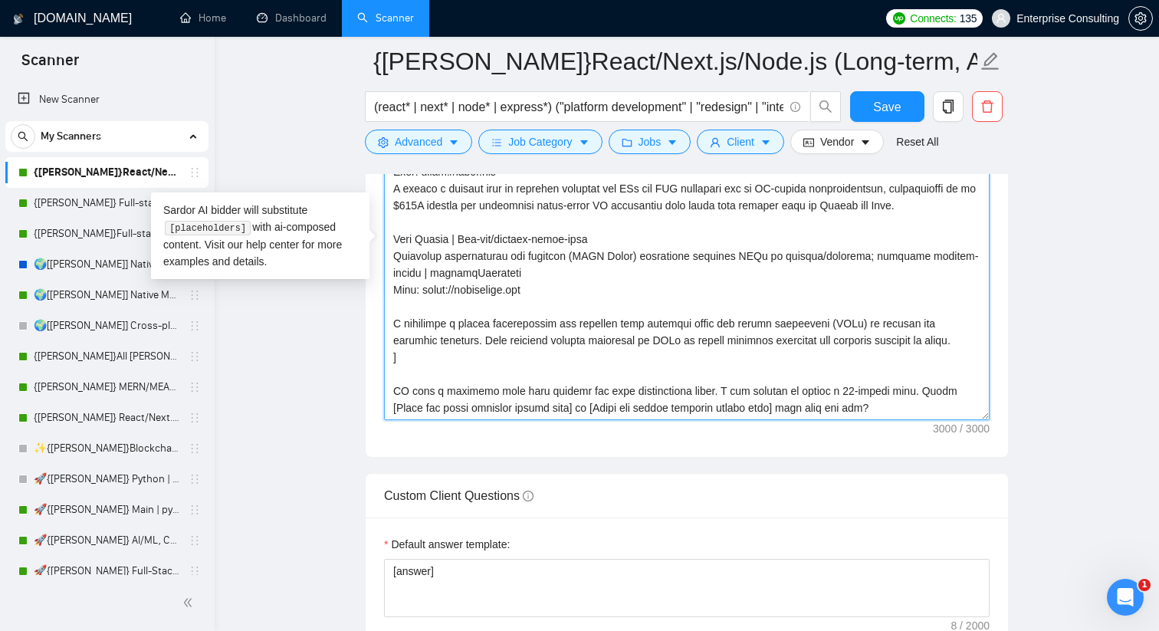
click at [400, 389] on textarea "Cover letter template:" at bounding box center [687, 247] width 606 height 345
click at [399, 389] on textarea "Cover letter template:" at bounding box center [687, 247] width 606 height 345
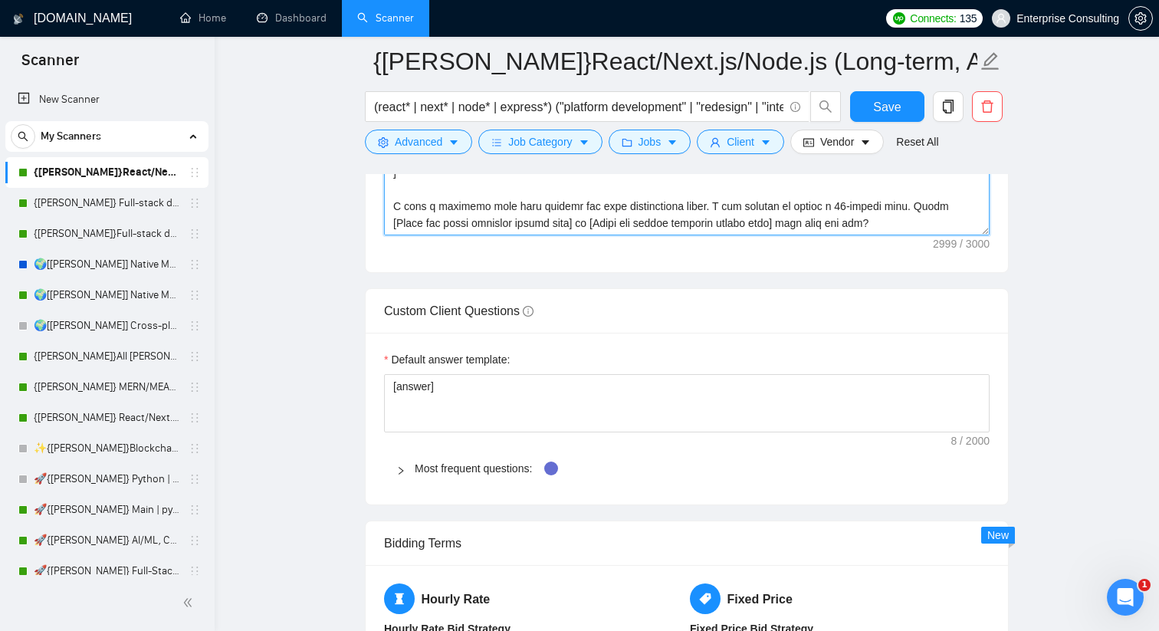
scroll to position [2290, 0]
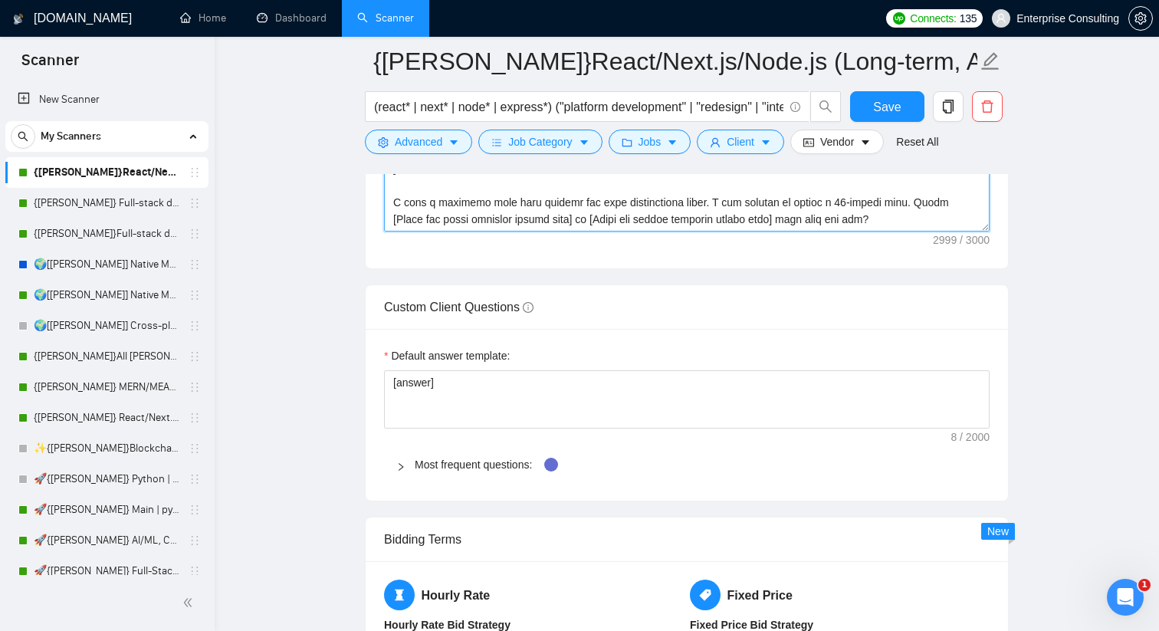
type textarea "[Analyze the job description and state the single biggest unmentioned technical…"
click at [402, 469] on icon "right" at bounding box center [400, 466] width 9 height 9
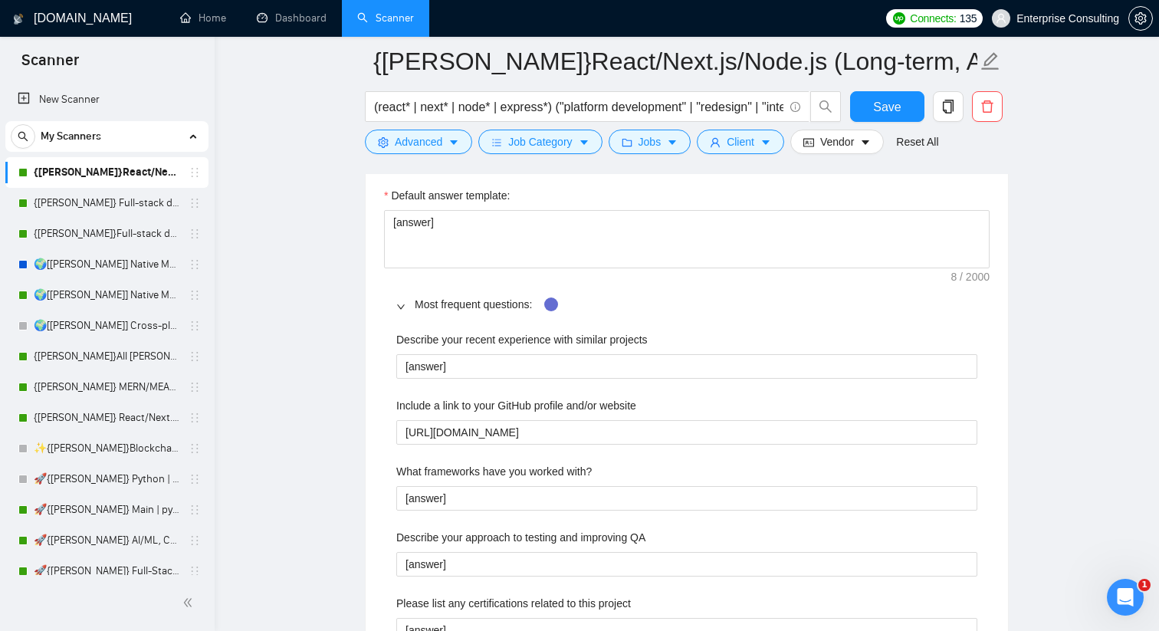
scroll to position [2451, 0]
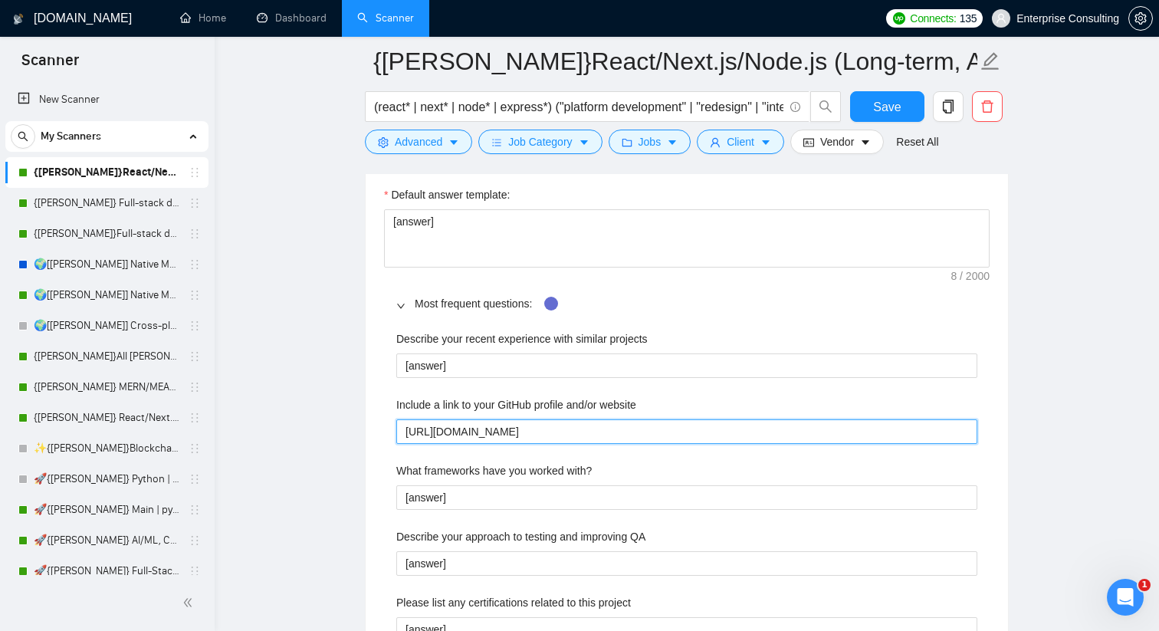
click at [406, 432] on website "[URL][DOMAIN_NAME]" at bounding box center [686, 431] width 581 height 25
type website "Hhttps://[DOMAIN_NAME][URL]"
type website "Hehttps://[DOMAIN_NAME][URL]"
type website "Herhttps://[DOMAIN_NAME][URL]"
type website "Herehttps://[DOMAIN_NAME][URL]"
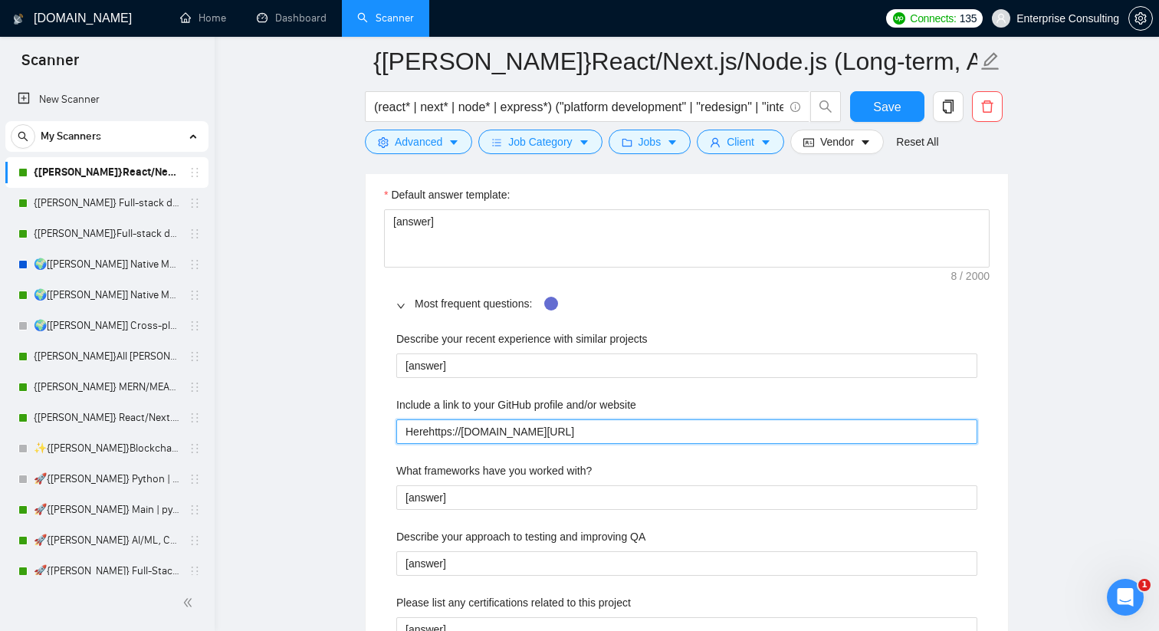
type website "Here [URL][DOMAIN_NAME]"
type website "Here ihttps://[DOMAIN_NAME][URL]"
type website "Here ishttps://[DOMAIN_NAME][URL]"
type website "Here is [URL][DOMAIN_NAME]"
type website "Here is mhttps://[DOMAIN_NAME][URL]"
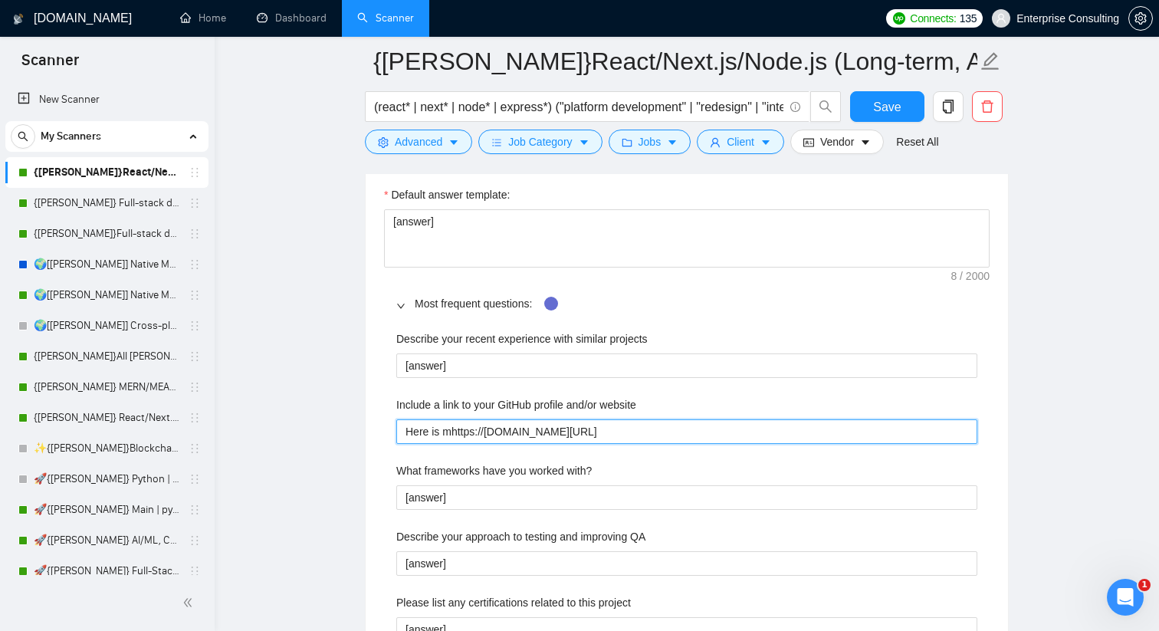
type website "Here is myhttps://[DOMAIN_NAME][URL]"
type website "Here is my [URL][DOMAIN_NAME]"
type website "Here is my Ghttps://[DOMAIN_NAME][URL]"
type website "Here is my Gihttps://[DOMAIN_NAME][URL]"
type website "Here is my Githttps://[DOMAIN_NAME][URL]"
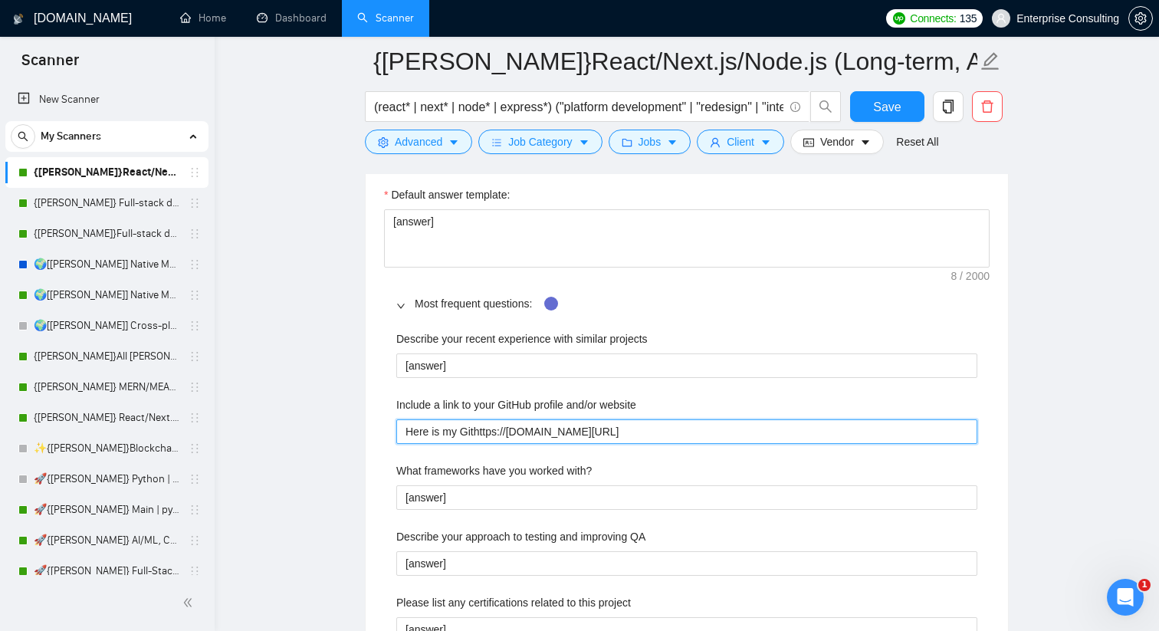
type website "Here is my GitHhttps://[DOMAIN_NAME][URL]"
type website "Here is my GitHuhttps://[DOMAIN_NAME][URL]"
type website "Here is my GitHubhttps://[DOMAIN_NAME][URL]"
type website "Here is my GitHub:[URL][DOMAIN_NAME]"
type website "Here is my GitHub: [URL][DOMAIN_NAME]"
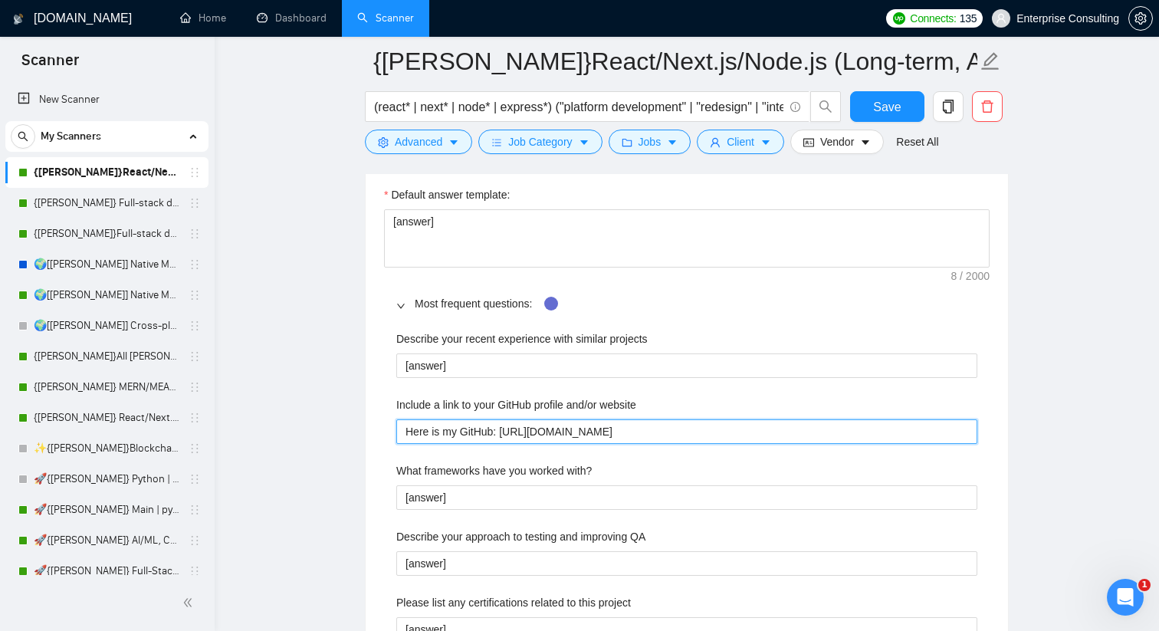
click at [660, 437] on website "Here is my GitHub: [URL][DOMAIN_NAME]" at bounding box center [686, 431] width 581 height 25
type website "Here is my GitHub: [URL][DOMAIN_NAME]."
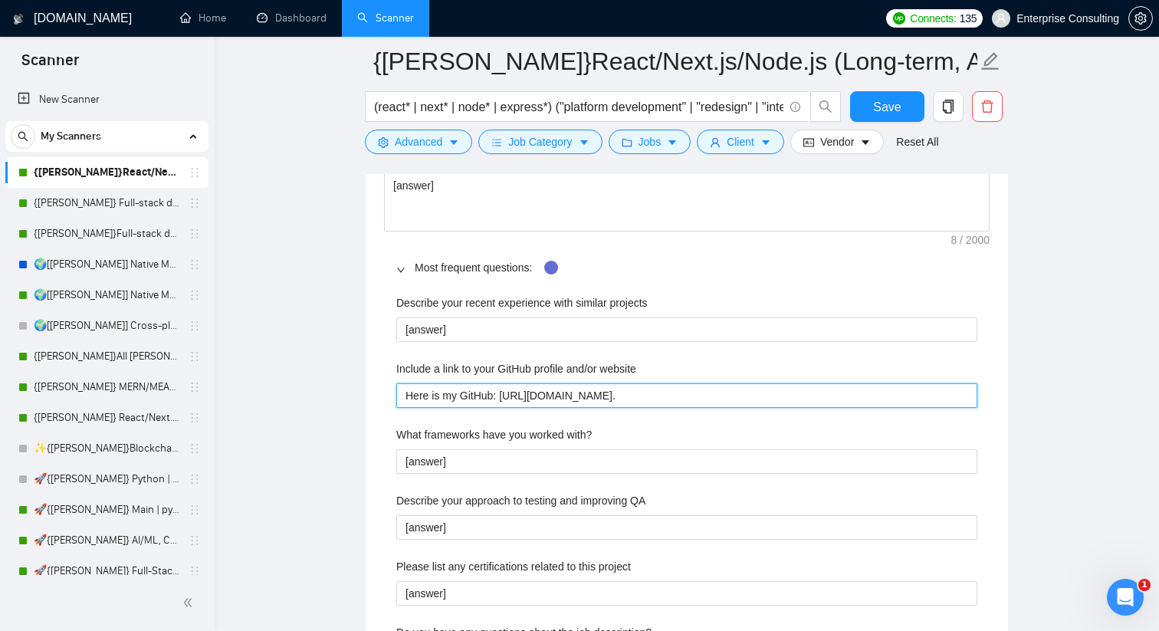
scroll to position [2490, 0]
type website "Here is my GitHub: [URL][DOMAIN_NAME]."
paste website "Most of my recent projects are under NDA, so I’m not able to share full code or…"
type website "Here is my GitHub: [URL][DOMAIN_NAME]. Most of my recent projects are under NDA…"
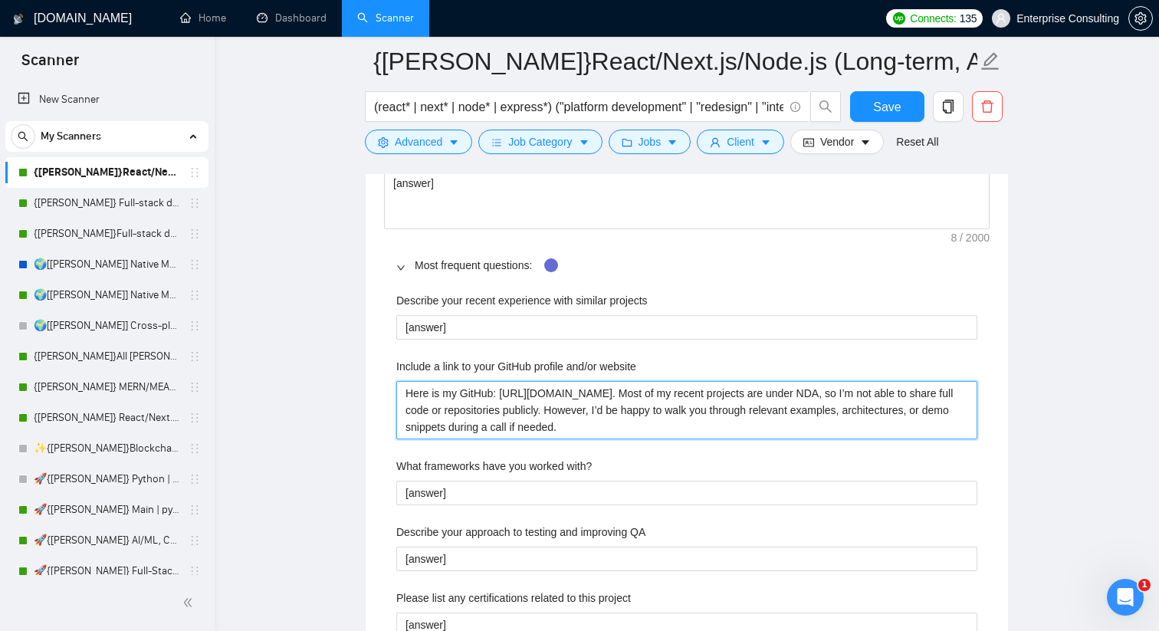
click at [643, 393] on website "Here is my GitHub: [URL][DOMAIN_NAME]. Most of my recent projects are under NDA…" at bounding box center [686, 410] width 581 height 58
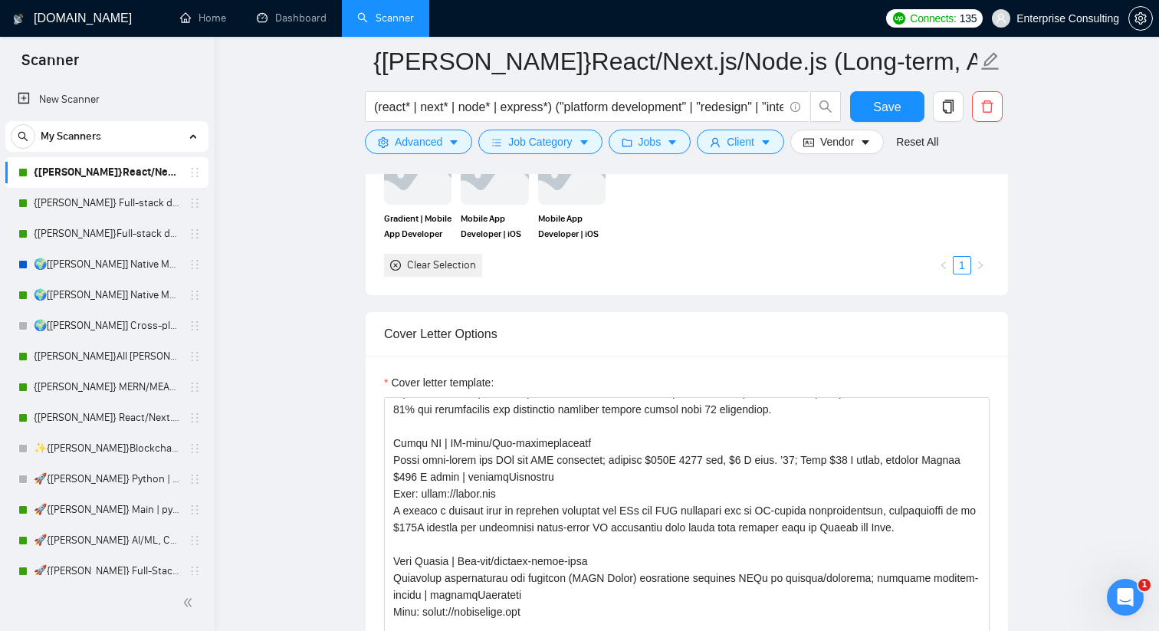
scroll to position [1806, 0]
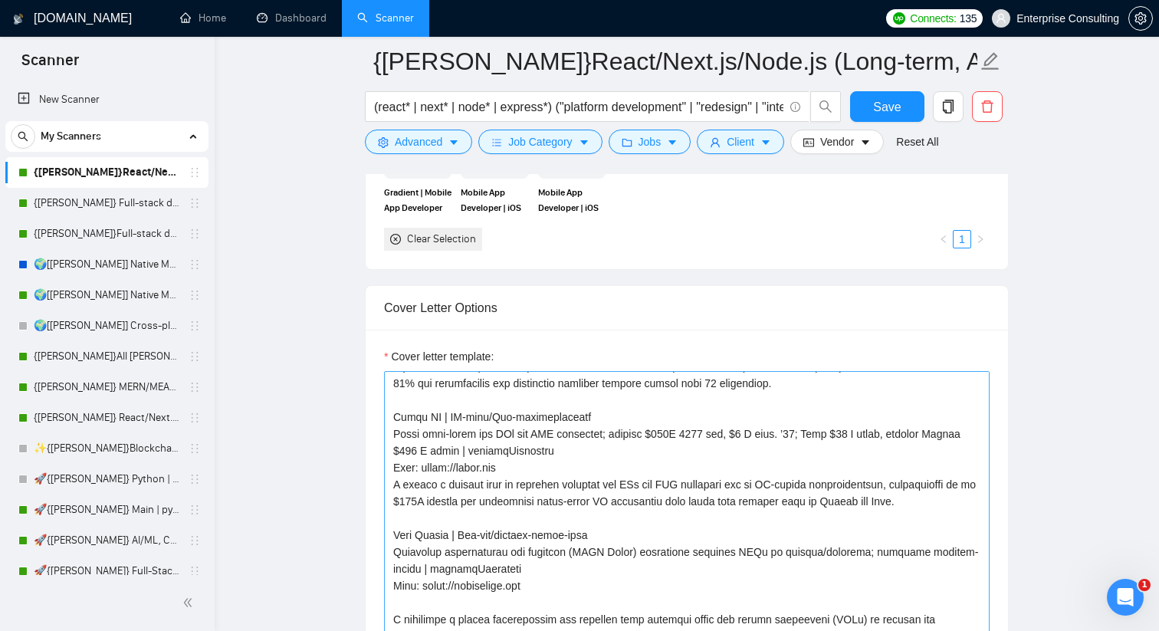
type website "Here is my GitHub: [URL][DOMAIN_NAME]. Most of my recent projects are under NDA…"
click at [404, 374] on textarea "Cover letter template:" at bounding box center [687, 543] width 606 height 345
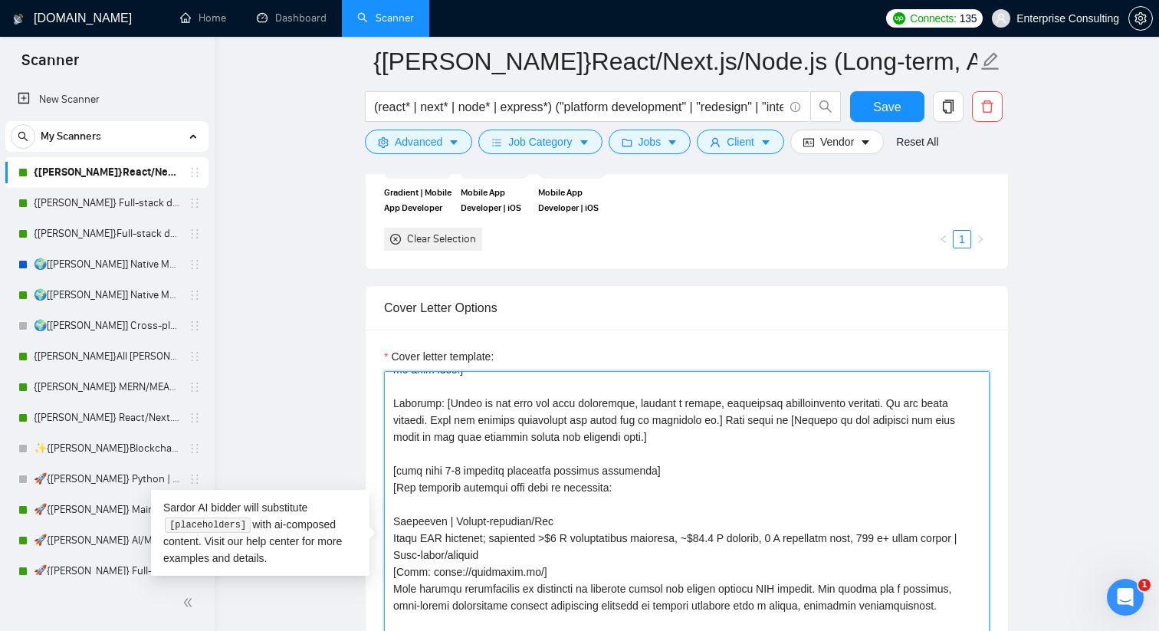
scroll to position [0, 0]
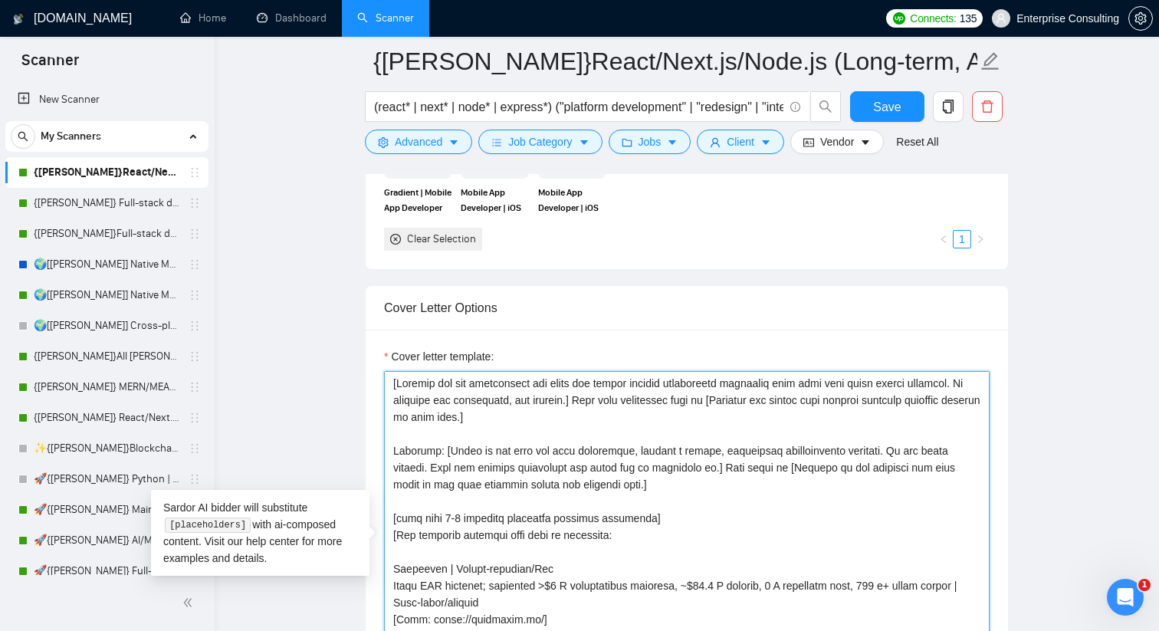
click at [433, 436] on textarea "Cover letter template:" at bounding box center [687, 543] width 606 height 345
click at [397, 454] on textarea "Cover letter template:" at bounding box center [687, 543] width 606 height 345
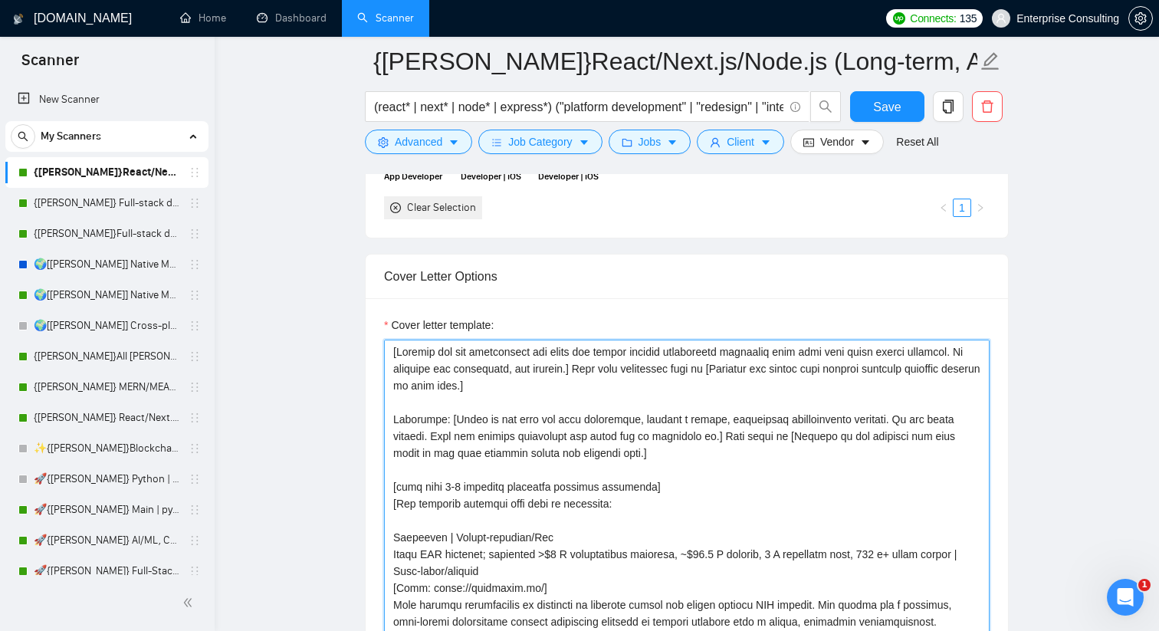
scroll to position [1824, 0]
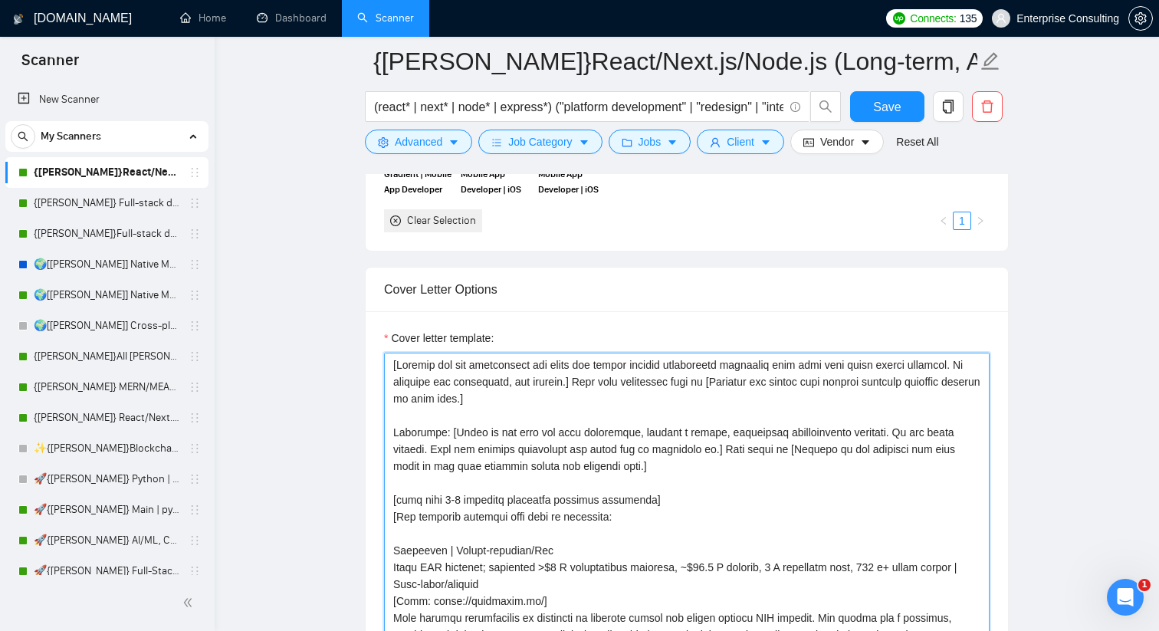
click at [401, 432] on textarea "Cover letter template:" at bounding box center [687, 525] width 606 height 345
type textarea "[Analyze the job description and state the single biggest unmentioned technical…"
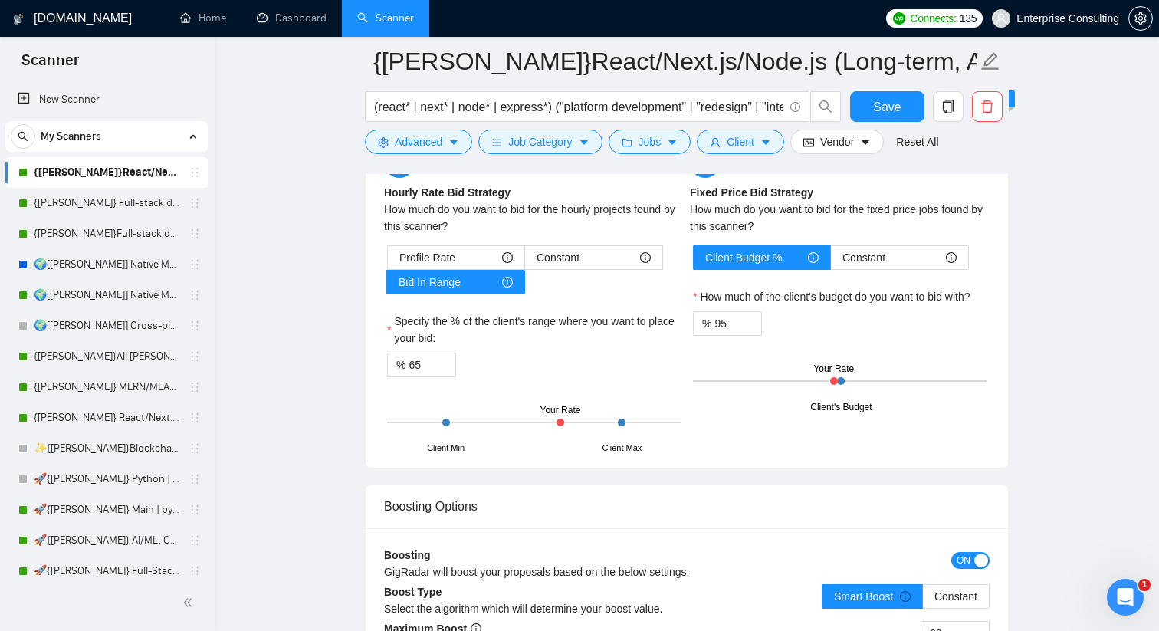
scroll to position [3493, 0]
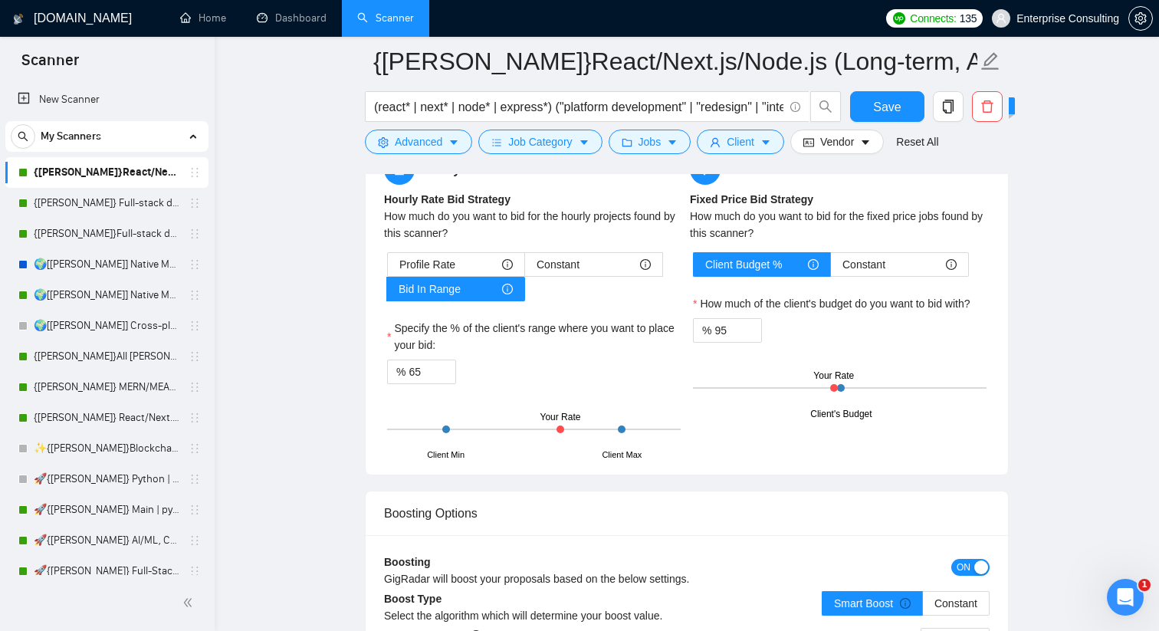
click at [549, 293] on div "Profile Rate Constant Bid In Range" at bounding box center [534, 276] width 294 height 49
click at [412, 371] on input "65" at bounding box center [432, 371] width 47 height 23
type input "70"
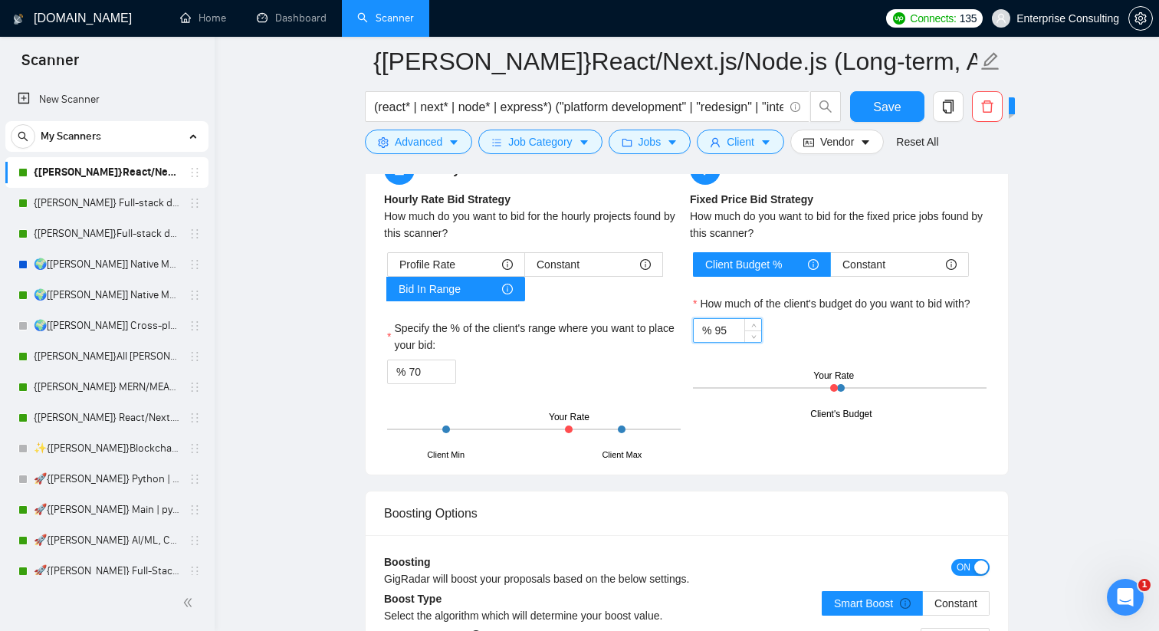
click at [722, 330] on input "95" at bounding box center [737, 330] width 47 height 23
click at [875, 333] on div "% 95" at bounding box center [840, 330] width 294 height 25
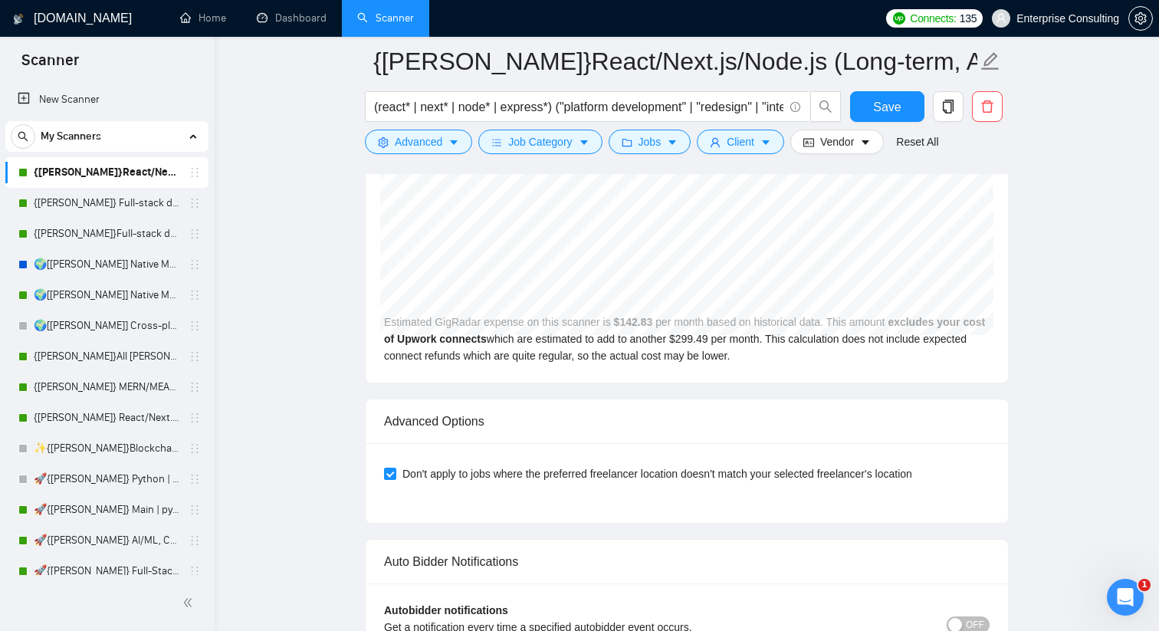
scroll to position [3771, 0]
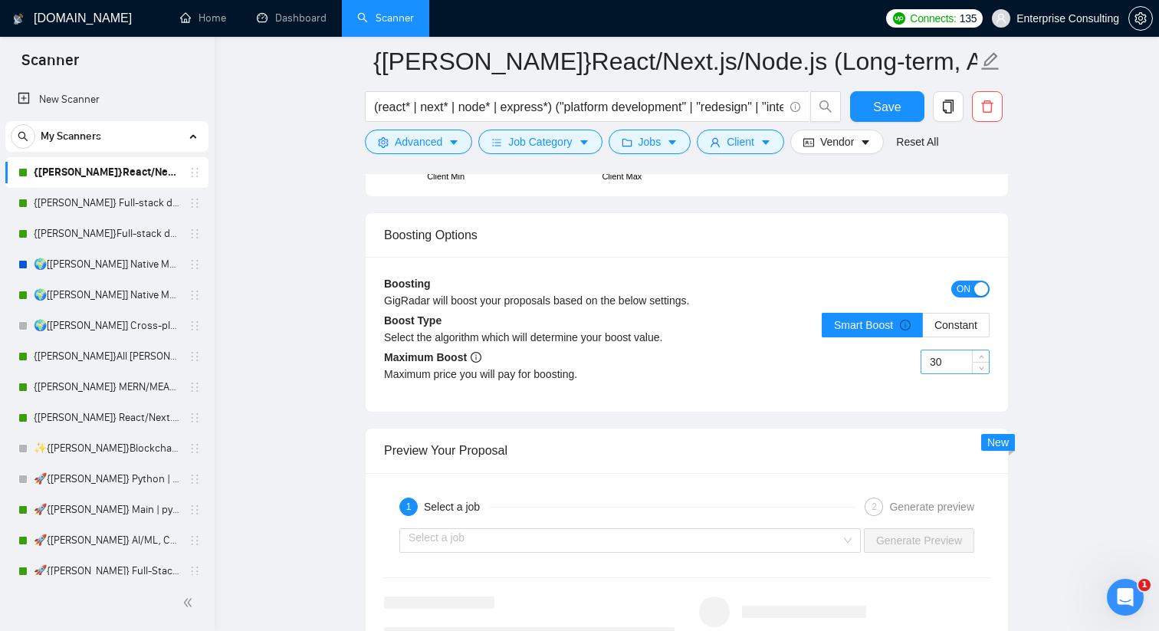
click at [936, 356] on input "30" at bounding box center [954, 361] width 67 height 23
click at [934, 366] on input "20" at bounding box center [954, 361] width 67 height 23
type input "15"
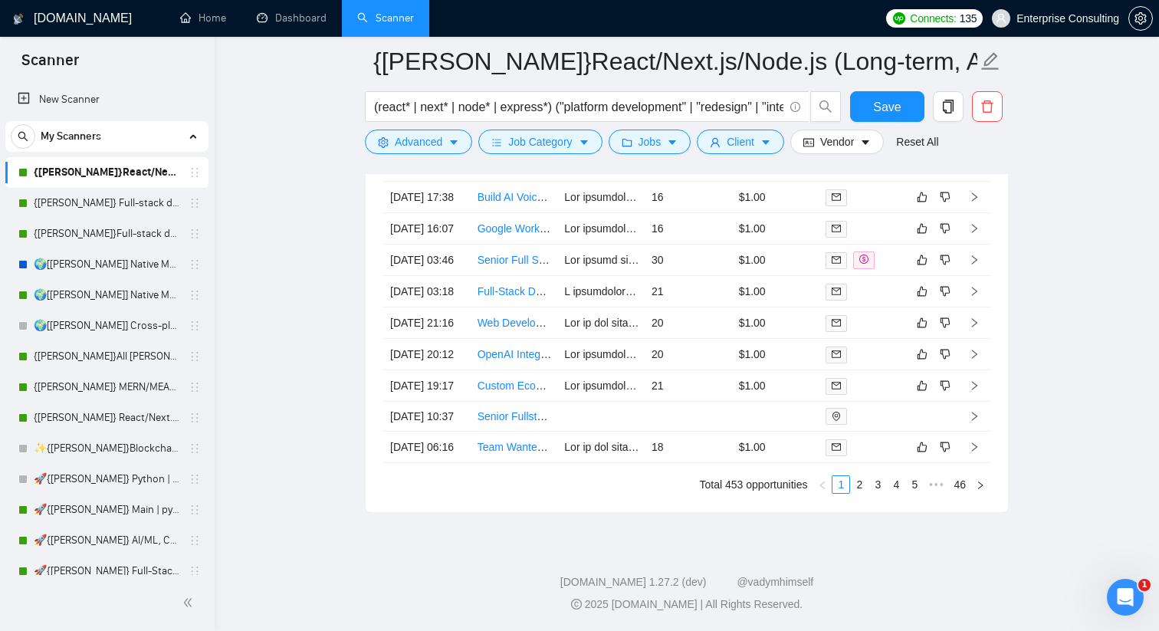
scroll to position [5144, 0]
click at [895, 113] on span "Save" at bounding box center [887, 106] width 28 height 19
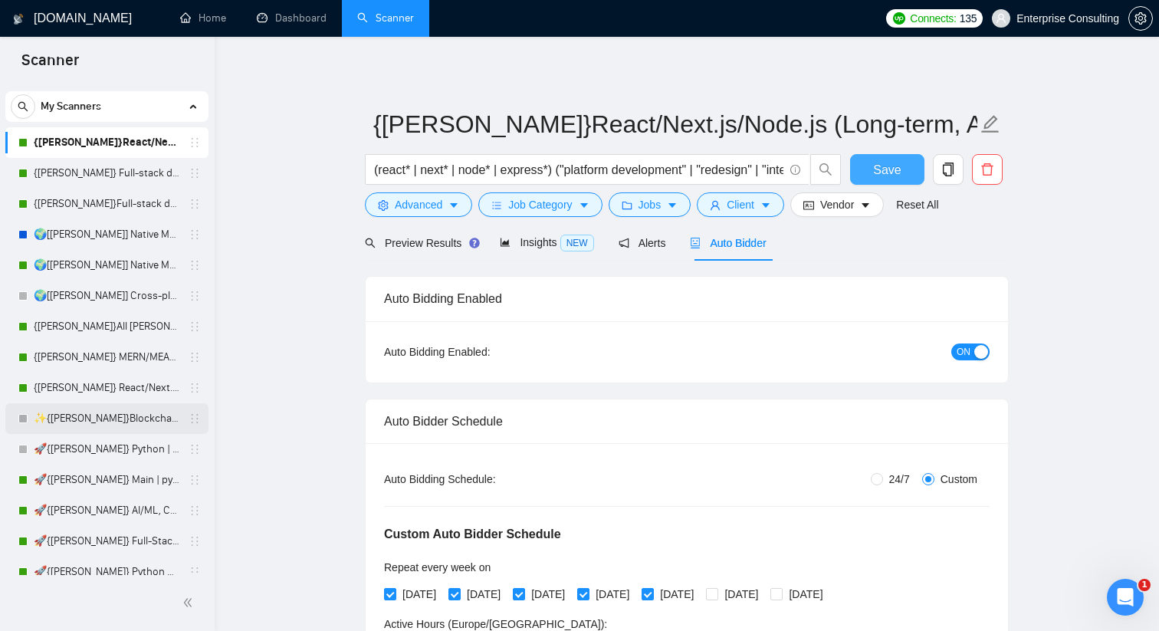
scroll to position [0, 0]
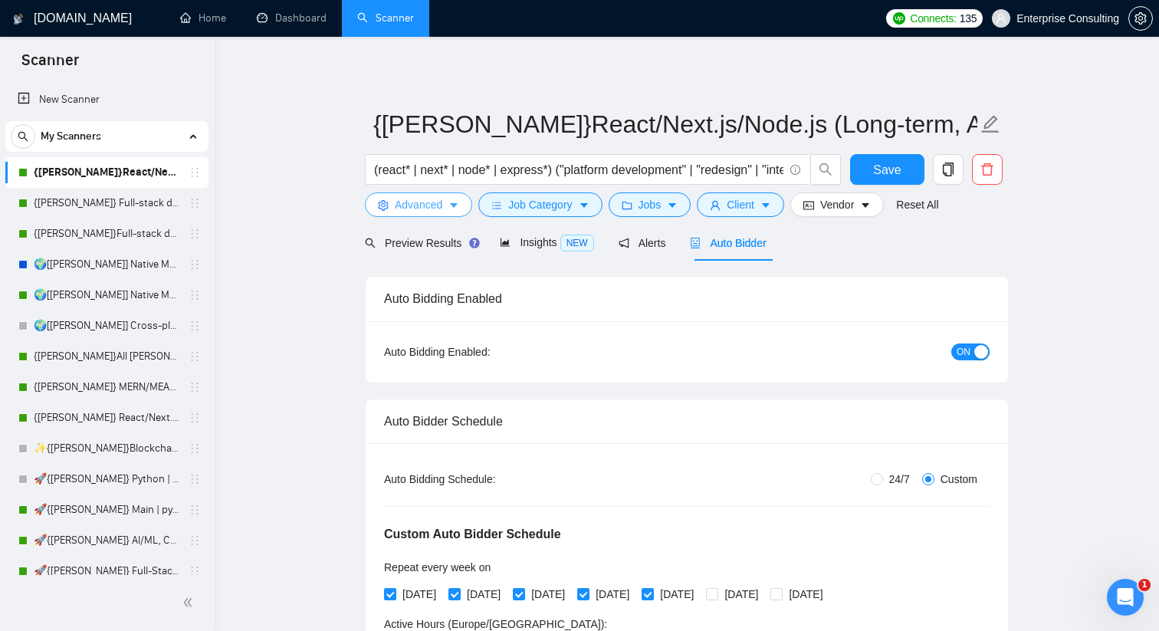
click at [459, 206] on icon "caret-down" at bounding box center [453, 205] width 11 height 11
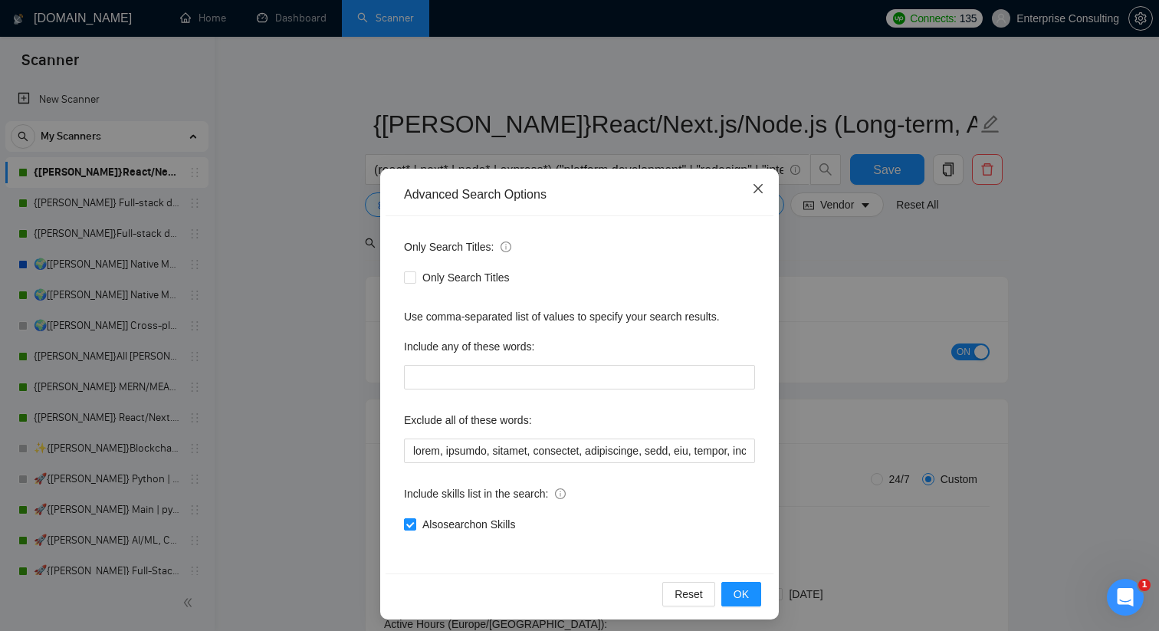
click at [758, 195] on span "Close" at bounding box center [757, 189] width 41 height 41
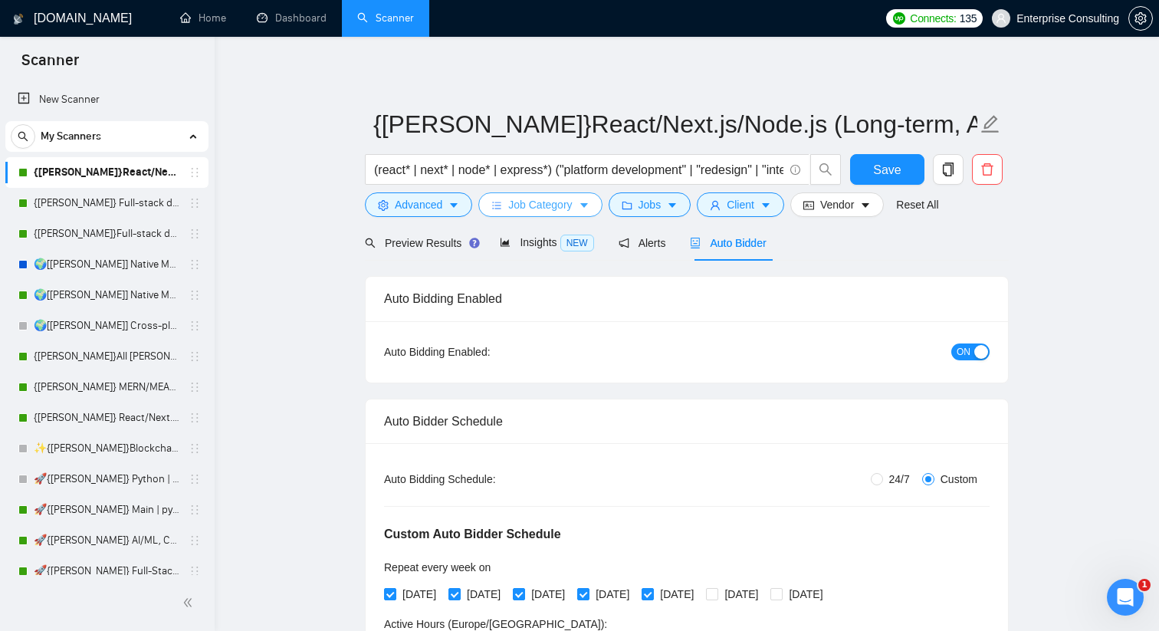
click at [518, 203] on span "Job Category" at bounding box center [540, 204] width 64 height 17
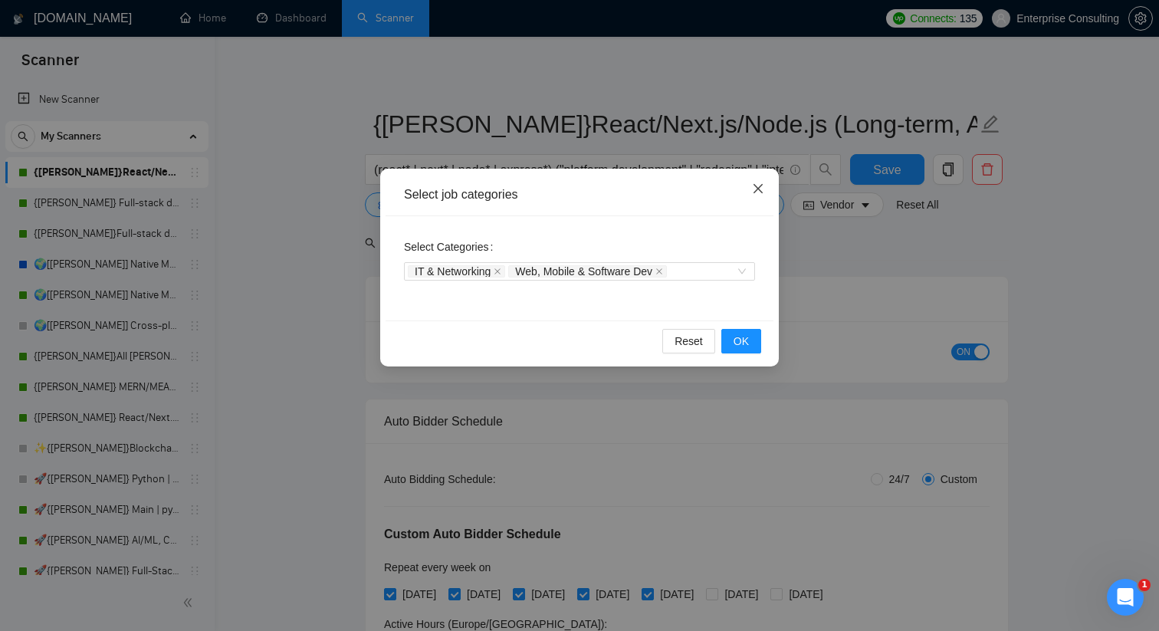
click at [750, 189] on span "Close" at bounding box center [757, 189] width 41 height 41
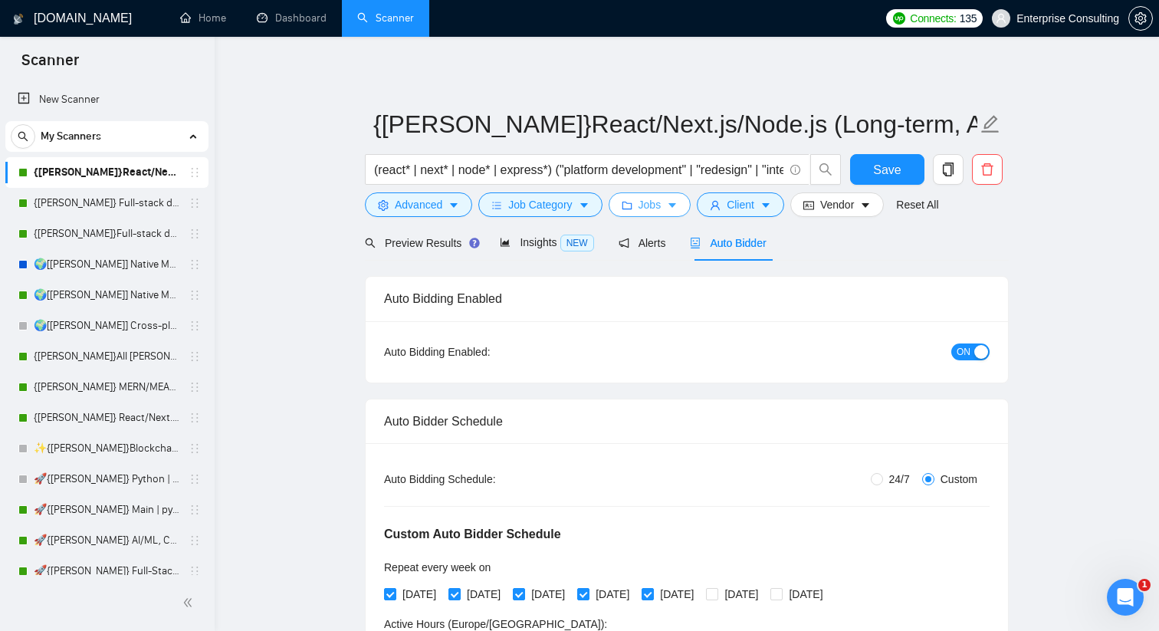
click at [678, 200] on icon "caret-down" at bounding box center [672, 205] width 11 height 11
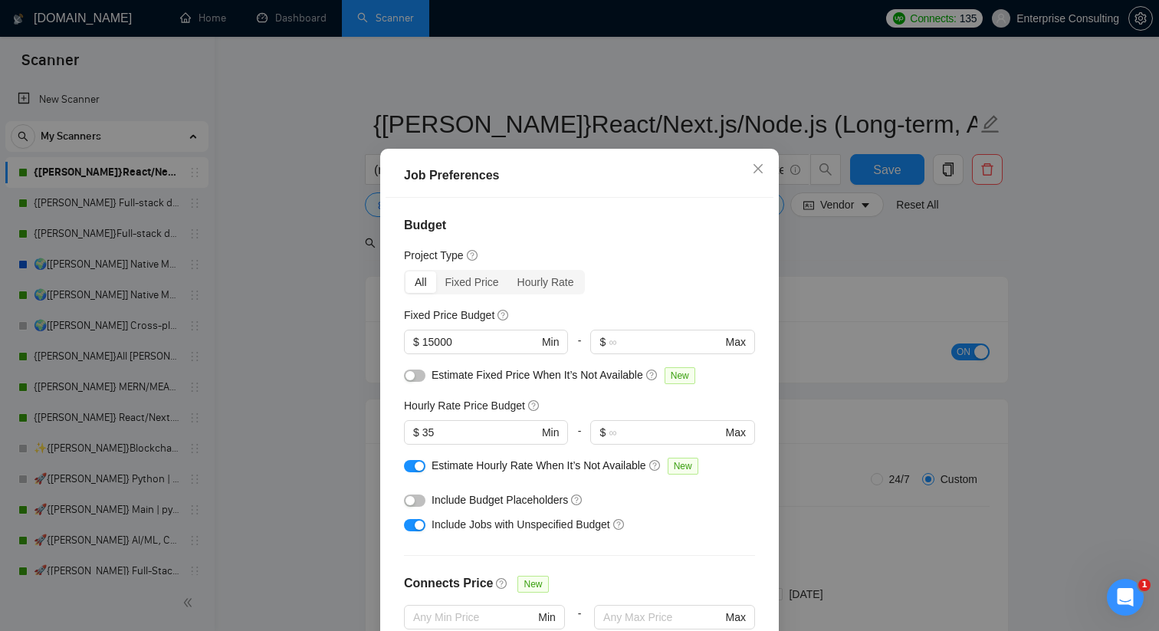
scroll to position [24, 0]
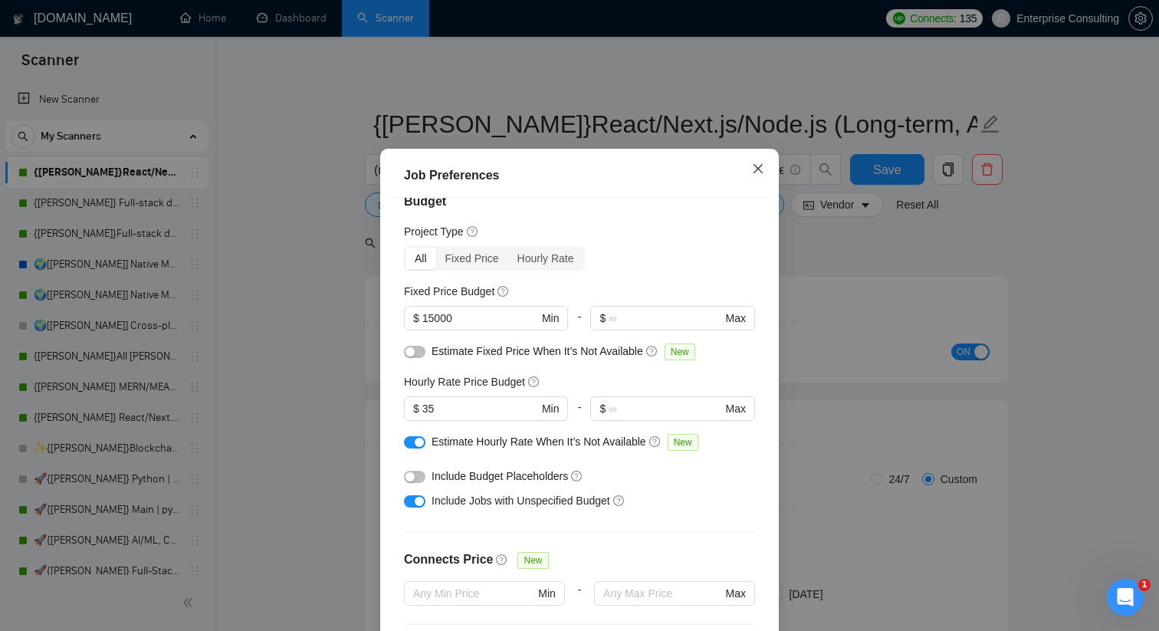
click at [758, 173] on icon "close" at bounding box center [758, 168] width 9 height 9
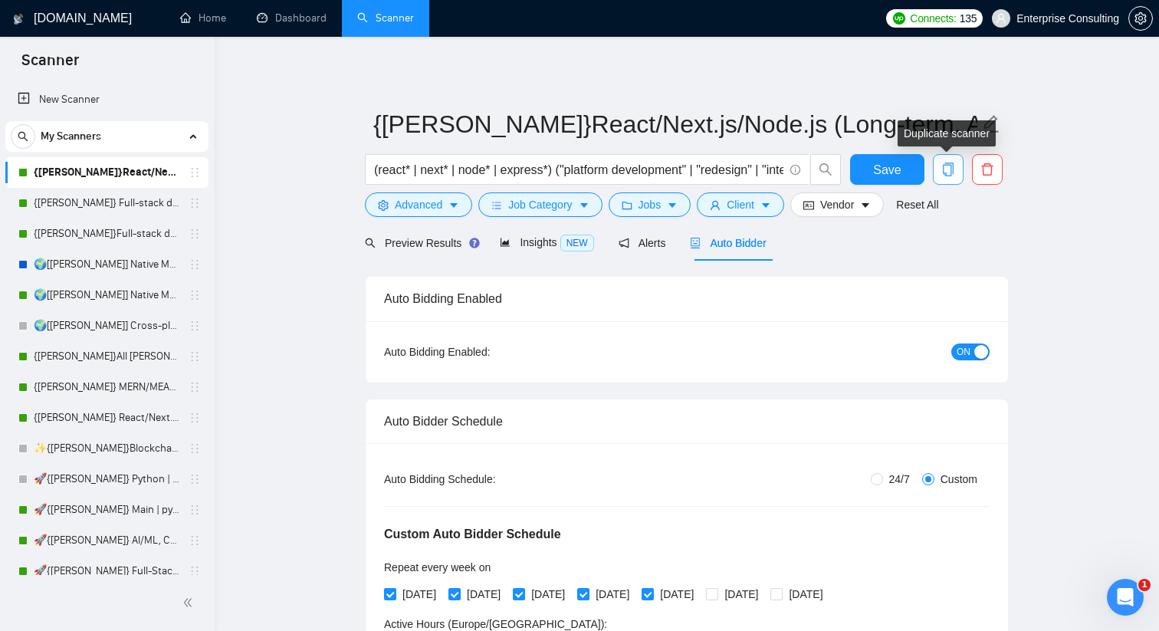
click at [947, 163] on icon "copy" at bounding box center [948, 170] width 11 height 14
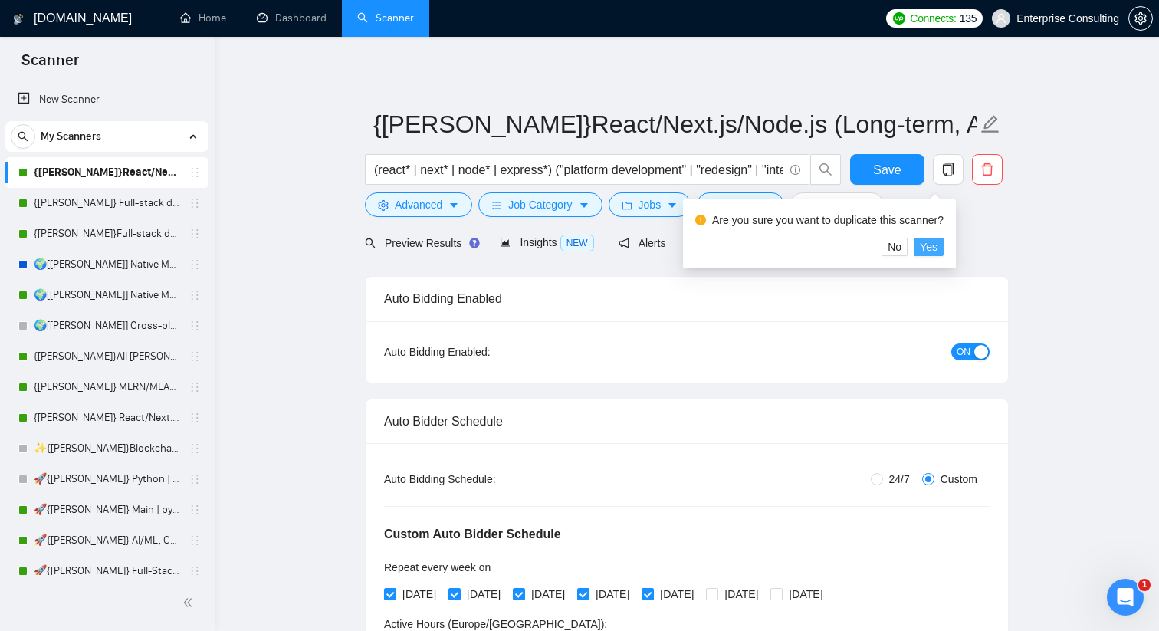
click at [937, 245] on span "Yes" at bounding box center [929, 246] width 18 height 17
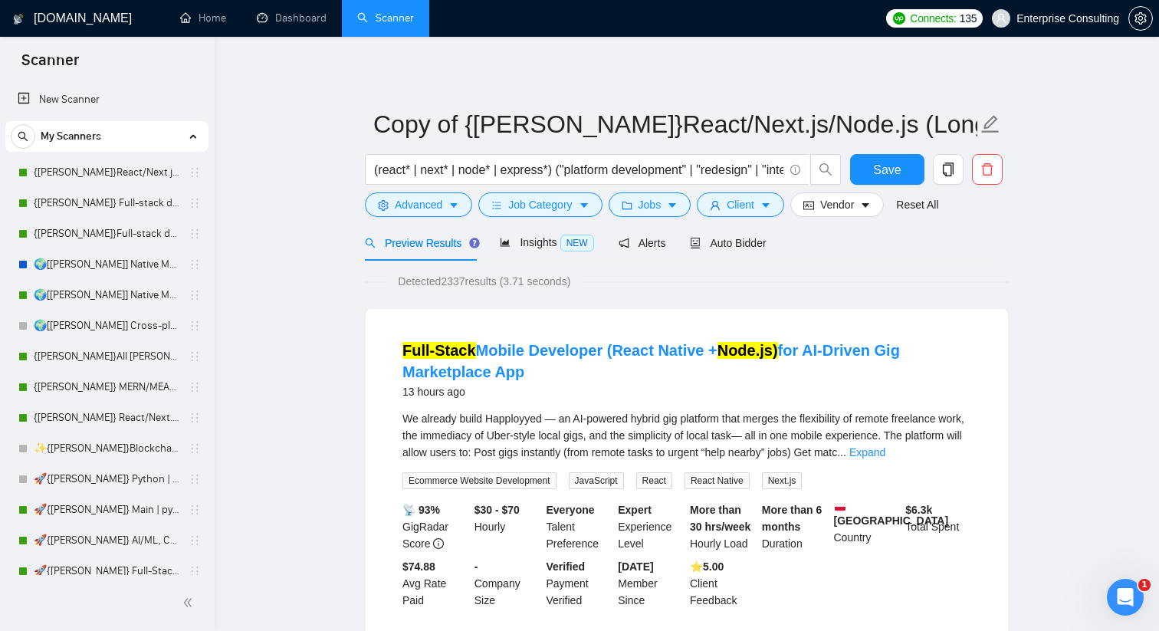
click at [588, 371] on h4 "Full-Stack Mobile Developer (React Native + Node.js) for AI-Driven Gig Marketpl…" at bounding box center [686, 361] width 569 height 43
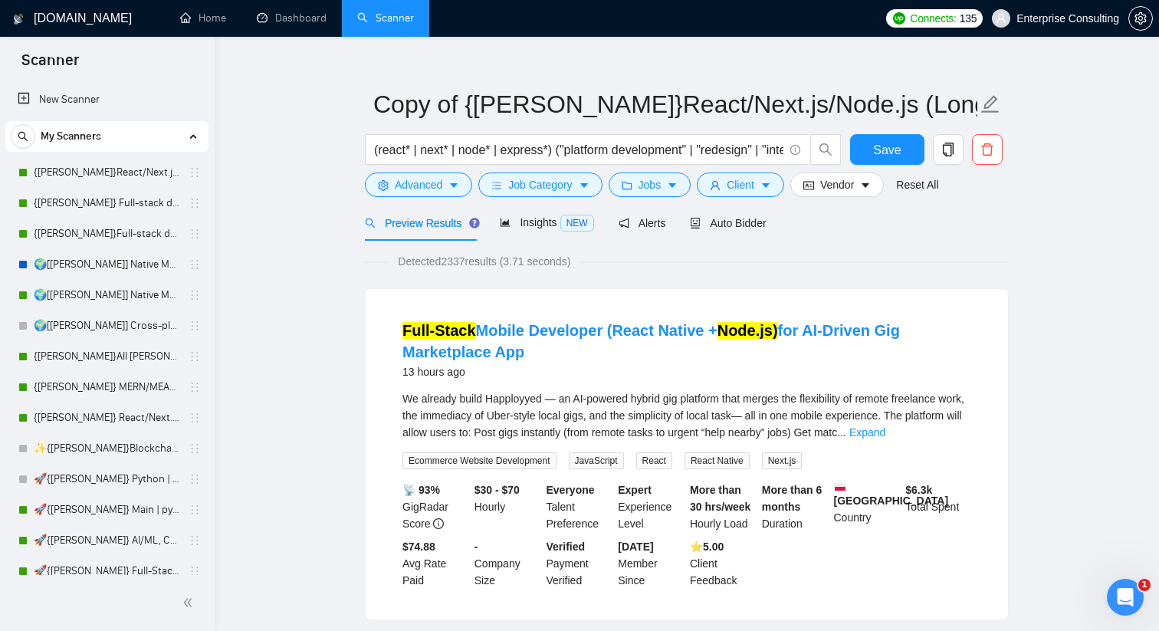
scroll to position [21, 0]
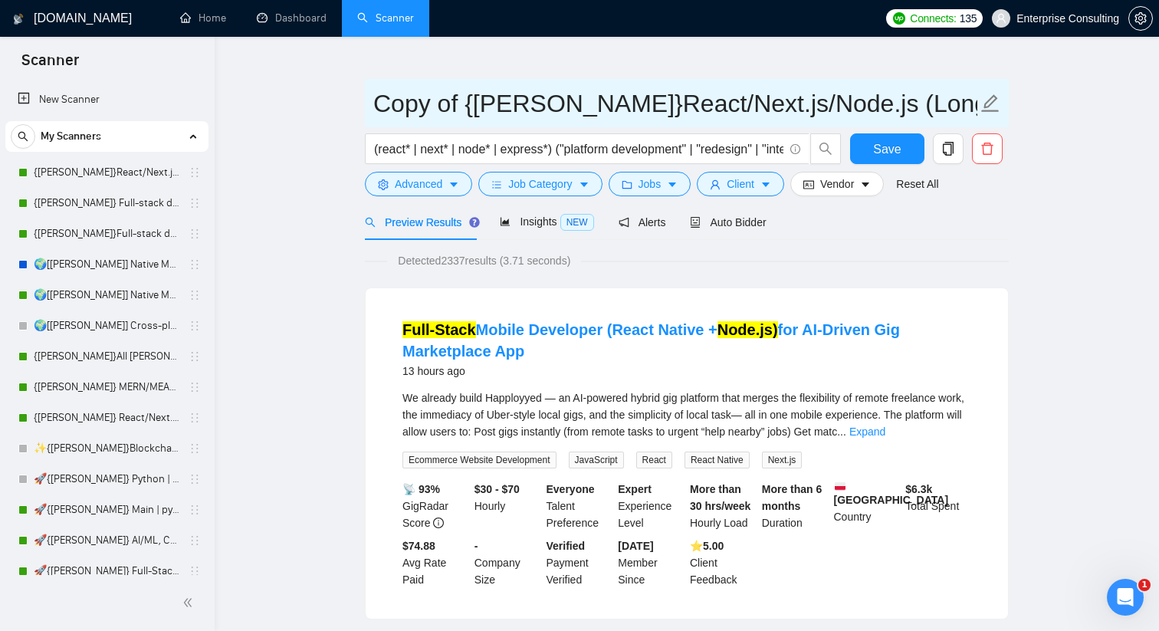
drag, startPoint x: 458, startPoint y: 108, endPoint x: 371, endPoint y: 113, distance: 86.8
click at [371, 113] on span "Copy of {[PERSON_NAME]}React/Next.js/Node.js (Long-term, All Niches)" at bounding box center [687, 103] width 644 height 48
type input "КВАЛ {[PERSON_NAME]}React/Next.js/Node.js (Long-term, All Niches)"
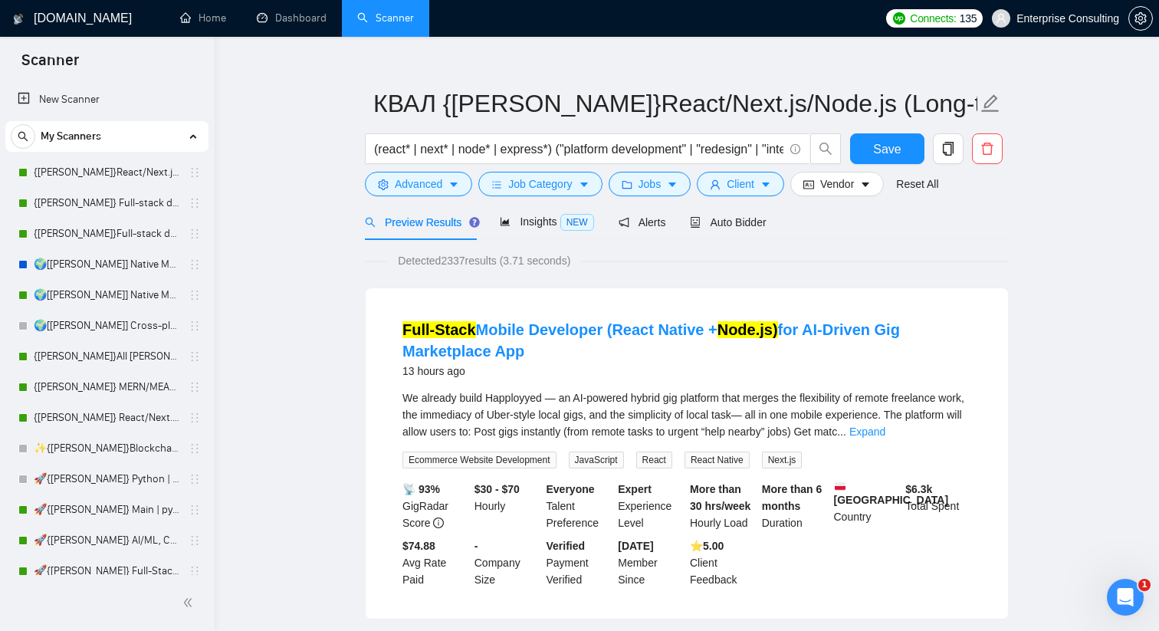
click at [628, 255] on div "Detected 2337 results (3.71 seconds)" at bounding box center [687, 260] width 644 height 17
click at [642, 225] on span "Alerts" at bounding box center [643, 222] width 48 height 12
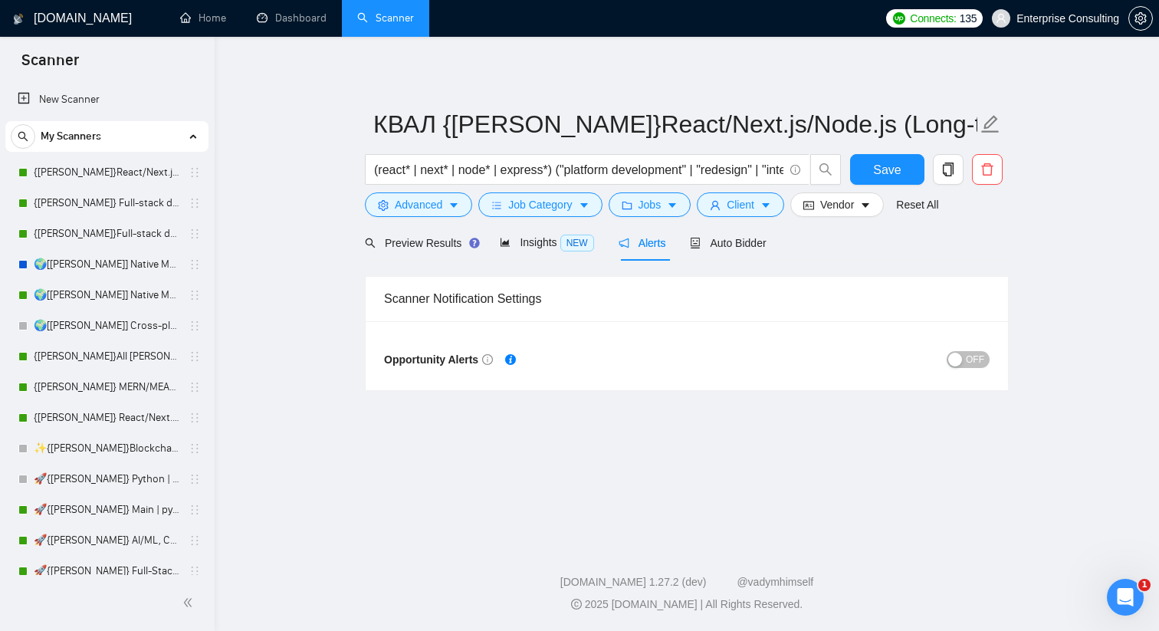
click at [976, 360] on span "OFF" at bounding box center [975, 359] width 18 height 17
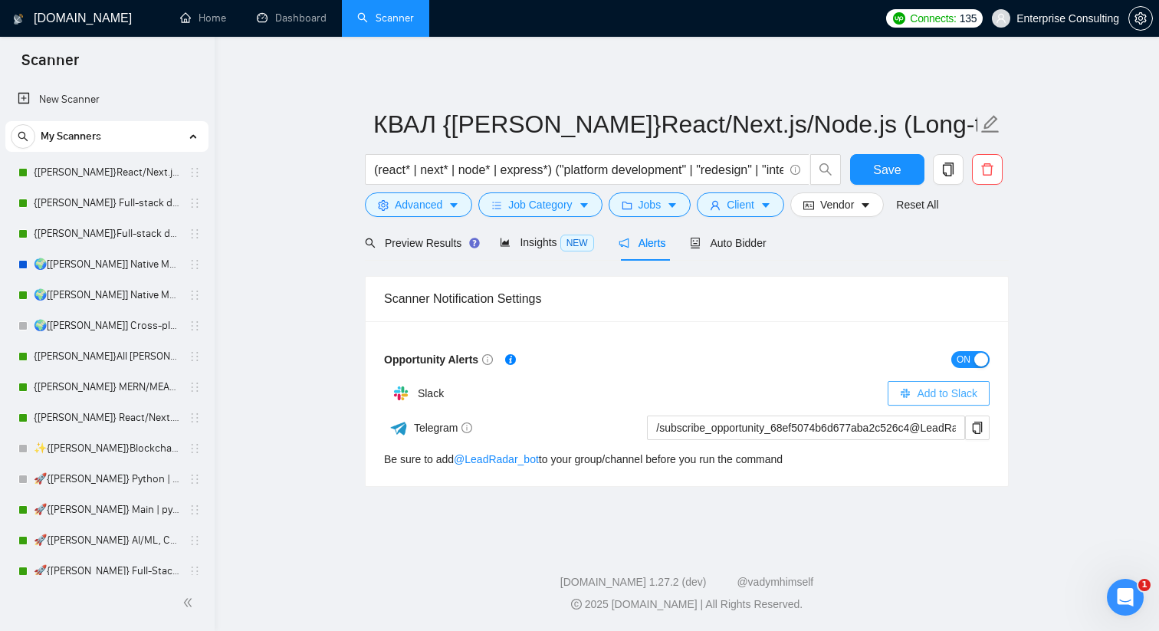
click at [928, 388] on span "Add to Slack" at bounding box center [947, 393] width 61 height 17
